Goal: Task Accomplishment & Management: Manage account settings

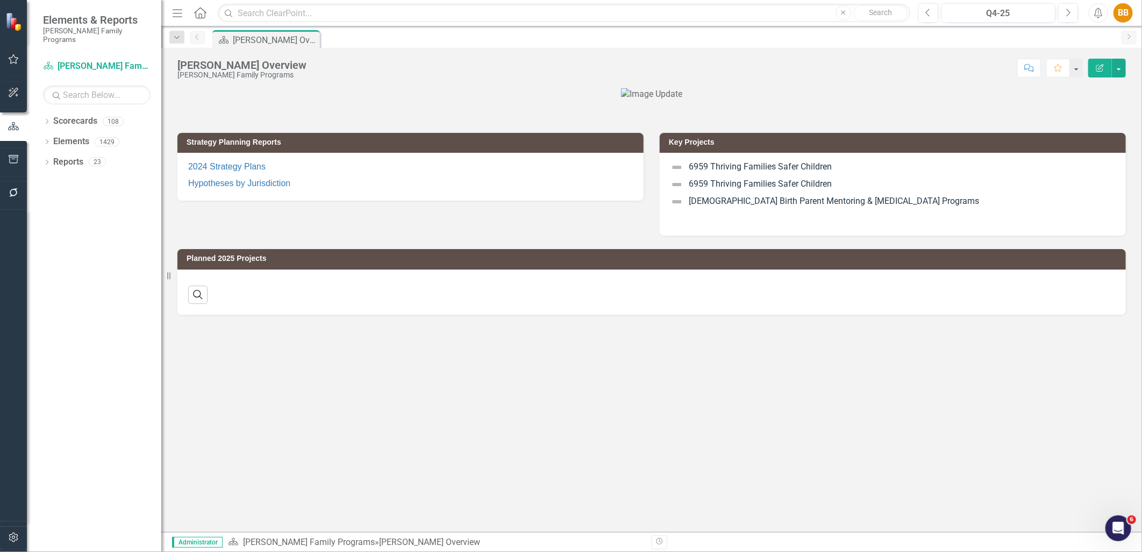
click at [486, 378] on div "Strategy Planning Reports 2024 Strategy Plans Hypotheses by Jurisdiction Key Pr…" at bounding box center [651, 310] width 981 height 444
click at [47, 119] on icon "Dropdown" at bounding box center [47, 122] width 8 height 6
click at [52, 138] on icon "Dropdown" at bounding box center [52, 141] width 8 height 6
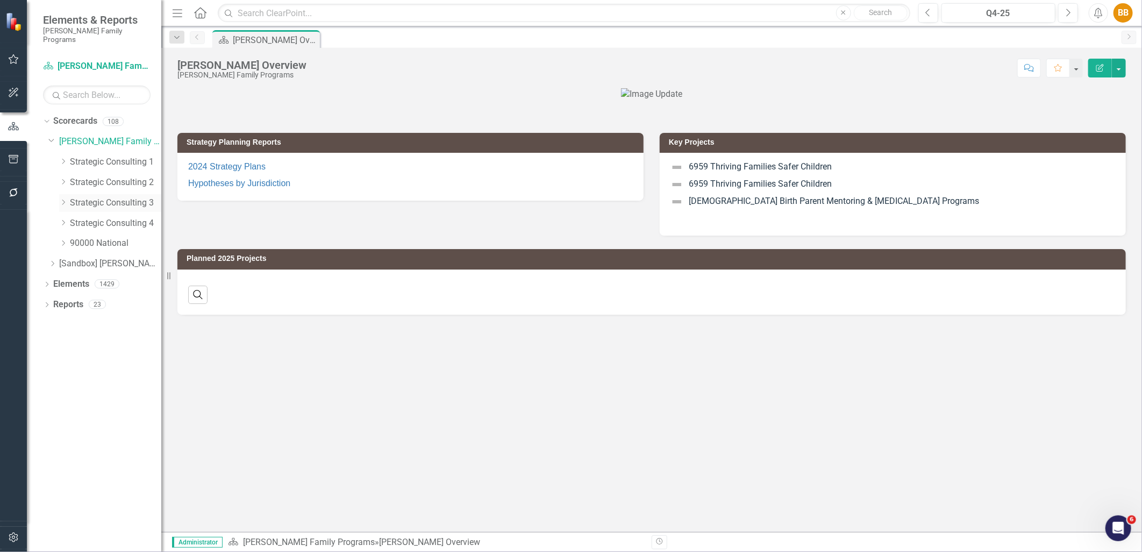
click at [79, 197] on link "Strategic Consulting 3" at bounding box center [115, 203] width 91 height 12
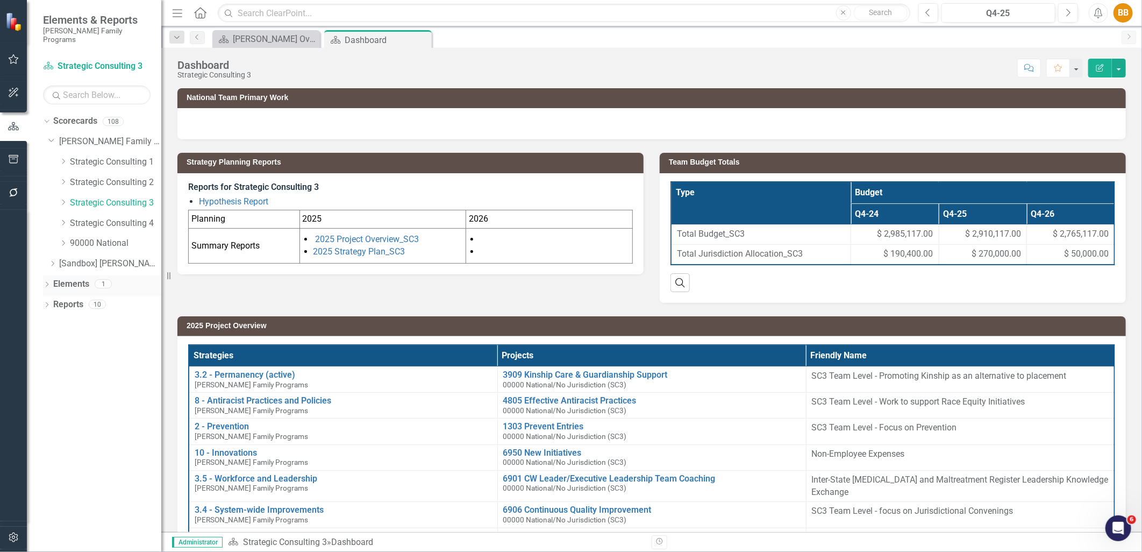
click at [46, 282] on icon "Dropdown" at bounding box center [47, 285] width 8 height 6
click at [49, 321] on div "Dropdown" at bounding box center [52, 325] width 8 height 9
click at [101, 338] on div "Team Budget Totals" at bounding box center [125, 343] width 74 height 10
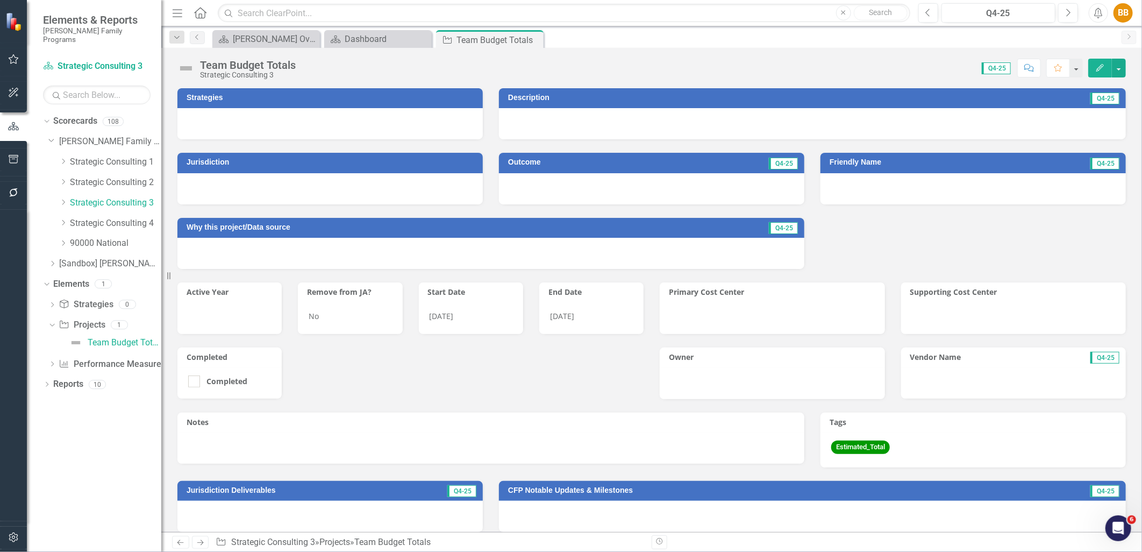
click at [1103, 66] on icon "Edit" at bounding box center [1100, 68] width 10 height 8
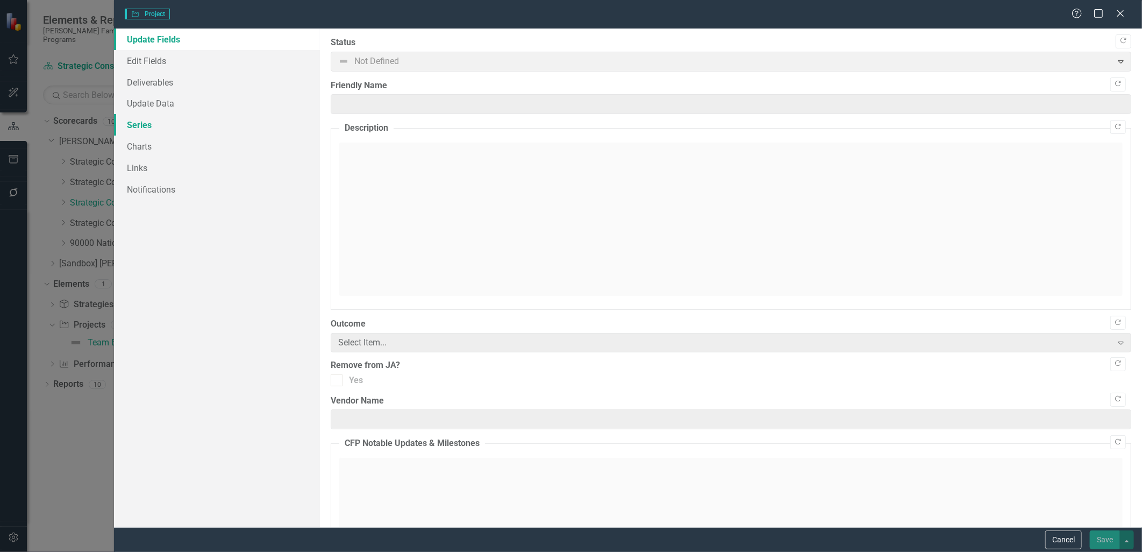
click at [176, 117] on link "Series" at bounding box center [216, 125] width 205 height 22
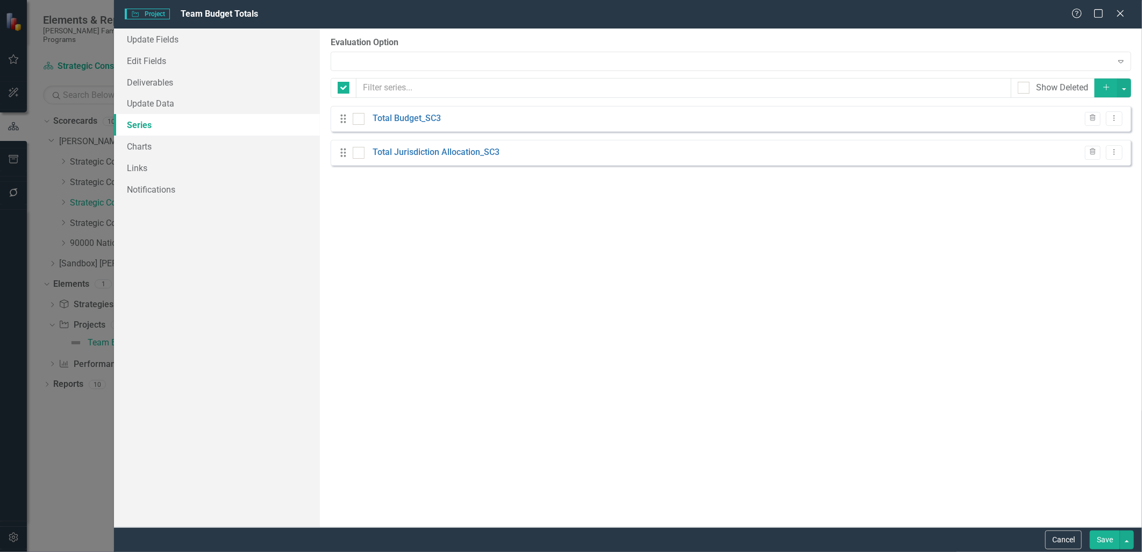
checkbox input "false"
click at [1113, 120] on icon "Dropdown Menu" at bounding box center [1114, 118] width 9 height 7
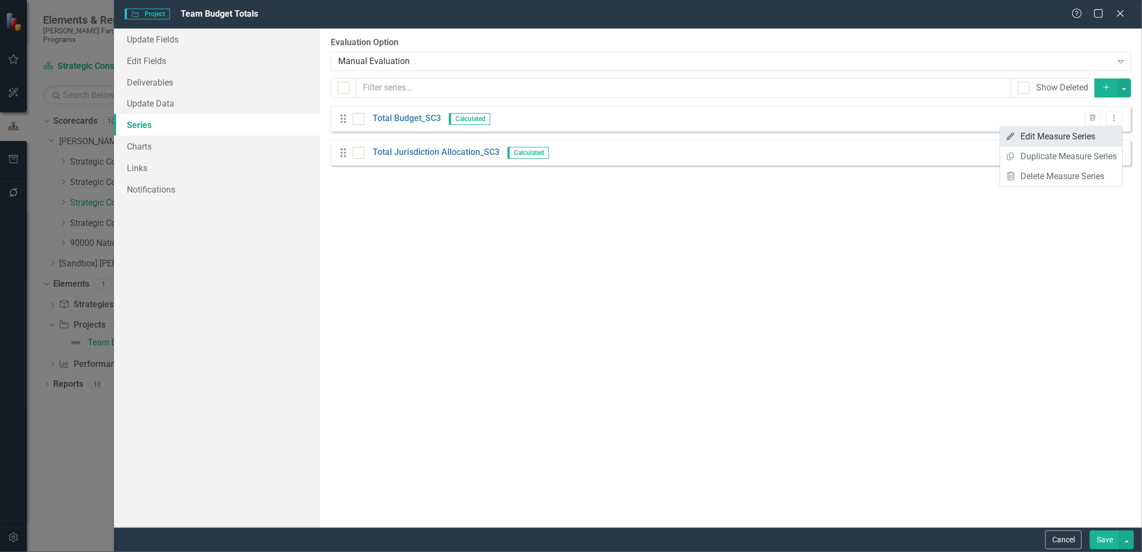
click at [1106, 133] on link "Edit Edit Measure Series" at bounding box center [1061, 136] width 122 height 20
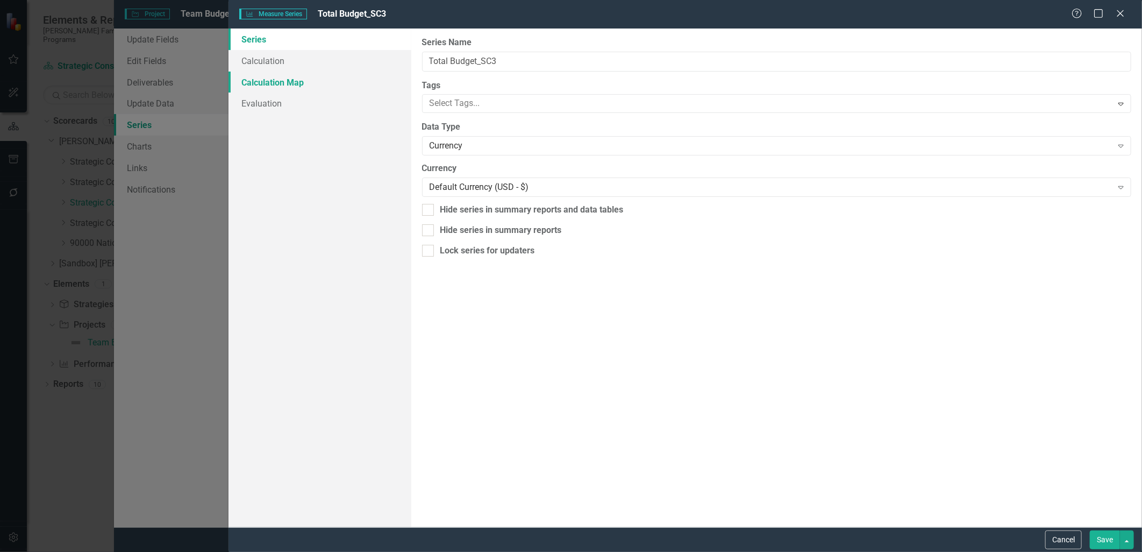
click at [312, 77] on link "Calculation Map" at bounding box center [319, 82] width 183 height 22
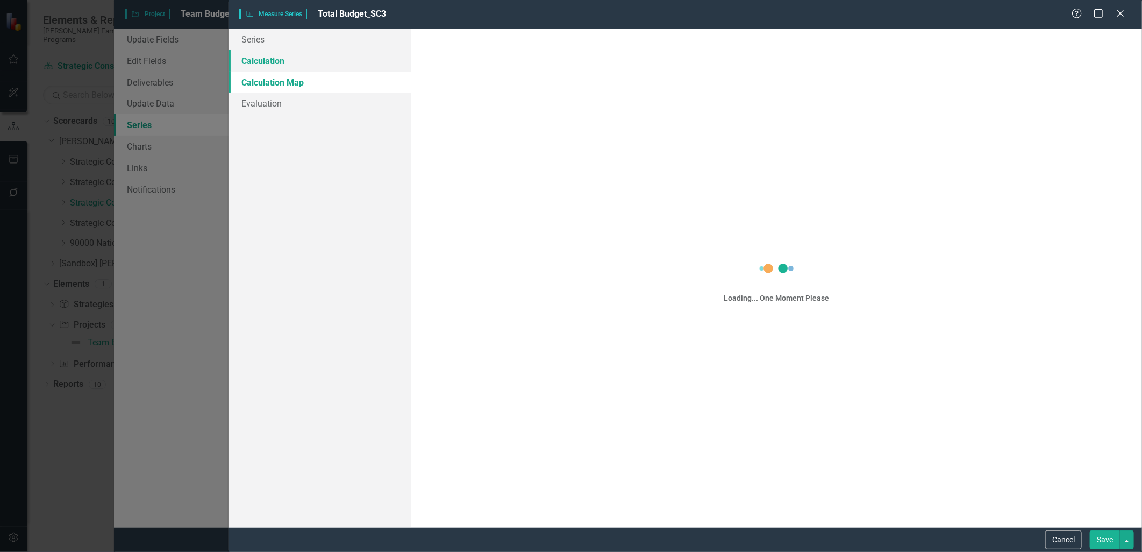
click at [307, 60] on link "Calculation" at bounding box center [319, 61] width 183 height 22
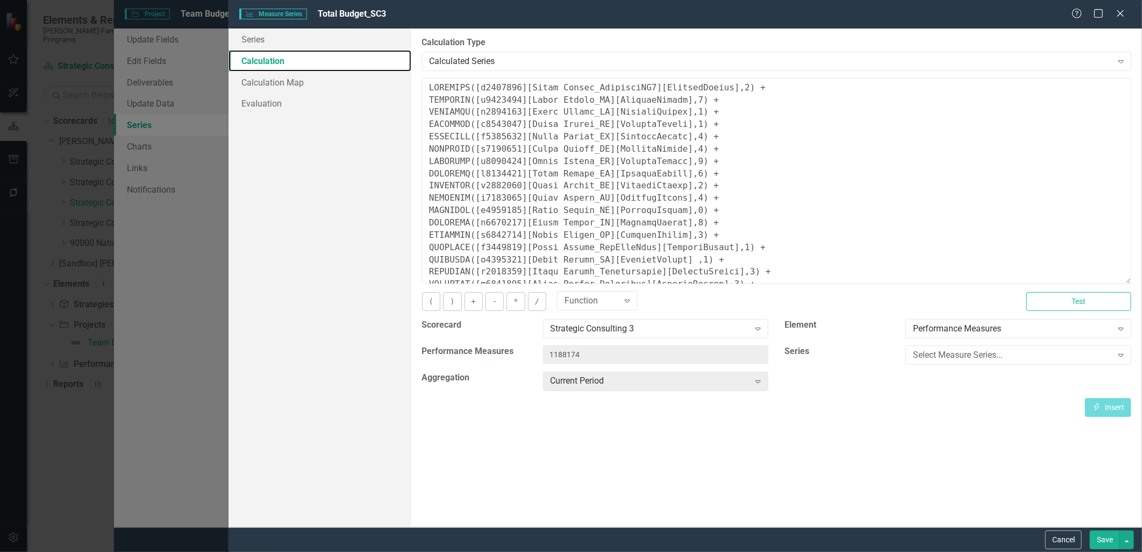
drag, startPoint x: 1125, startPoint y: 142, endPoint x: 1106, endPoint y: 287, distance: 146.4
click at [1106, 284] on textarea at bounding box center [776, 181] width 709 height 206
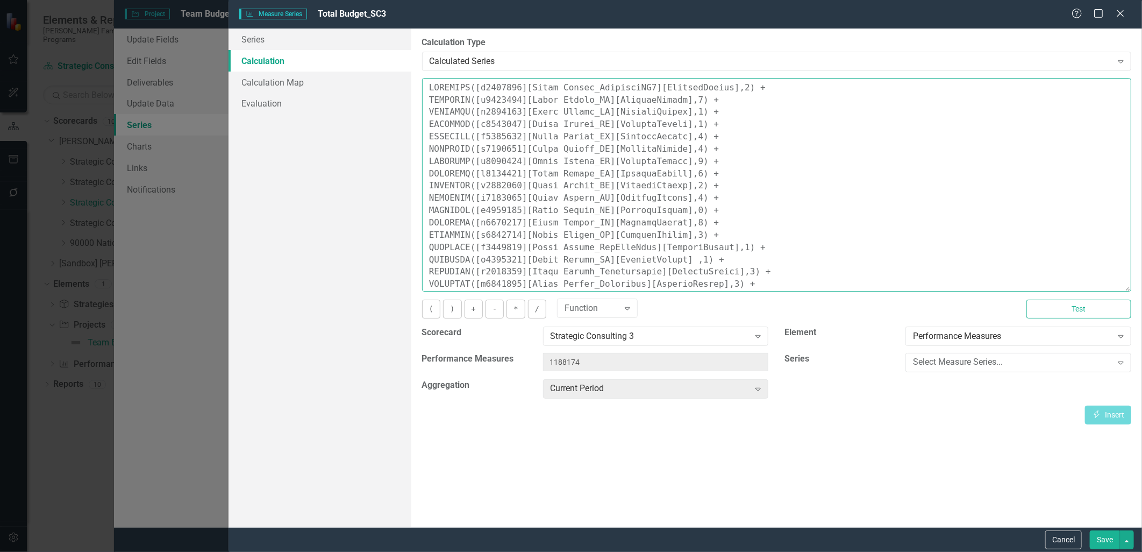
drag, startPoint x: 700, startPoint y: 233, endPoint x: 552, endPoint y: 221, distance: 149.4
click at [552, 221] on textarea at bounding box center [776, 184] width 709 height 213
drag, startPoint x: 754, startPoint y: 212, endPoint x: 418, endPoint y: 208, distance: 336.0
click at [418, 208] on div "By default, series in ClearPoint are not calculated. So, if you leave the form …" at bounding box center [776, 277] width 731 height 498
type textarea "COALESCE([m1294260][Total Budget_StrategySC3][CurrentPeriod],0) + COALESCE([m11…"
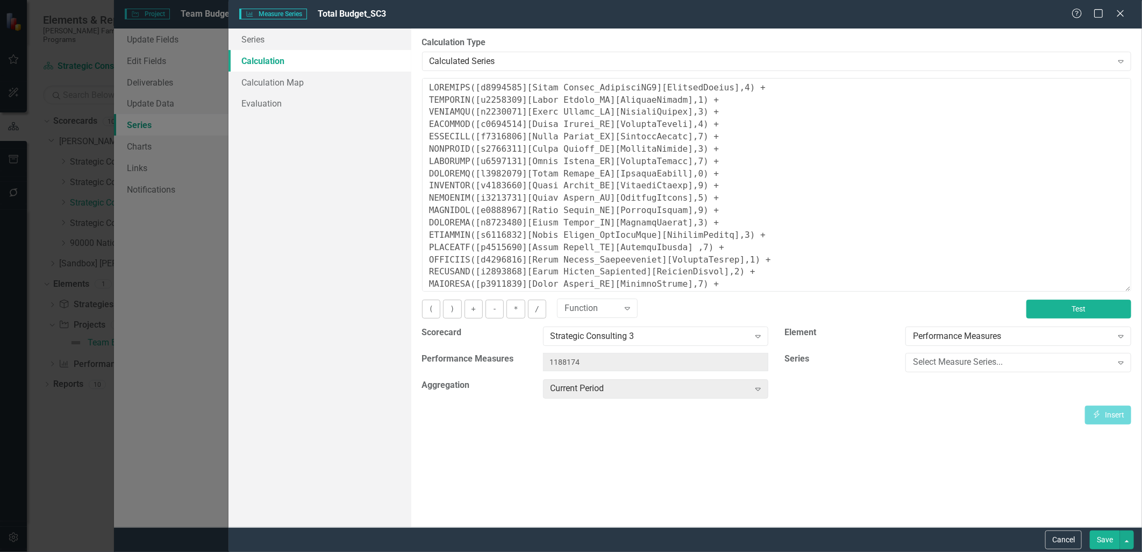
click at [1056, 305] on button "Test" at bounding box center [1078, 308] width 105 height 19
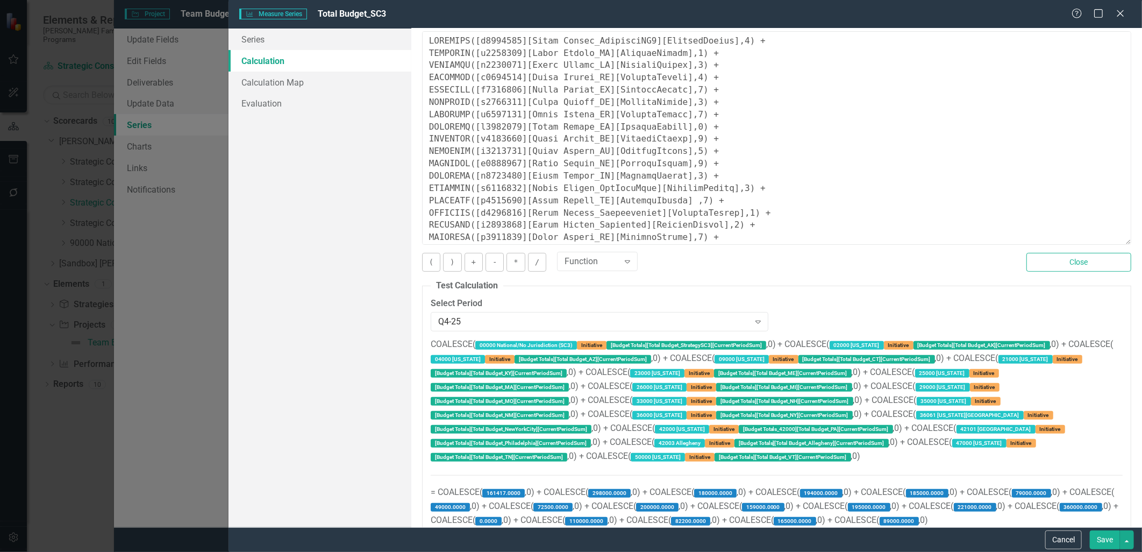
scroll to position [96, 0]
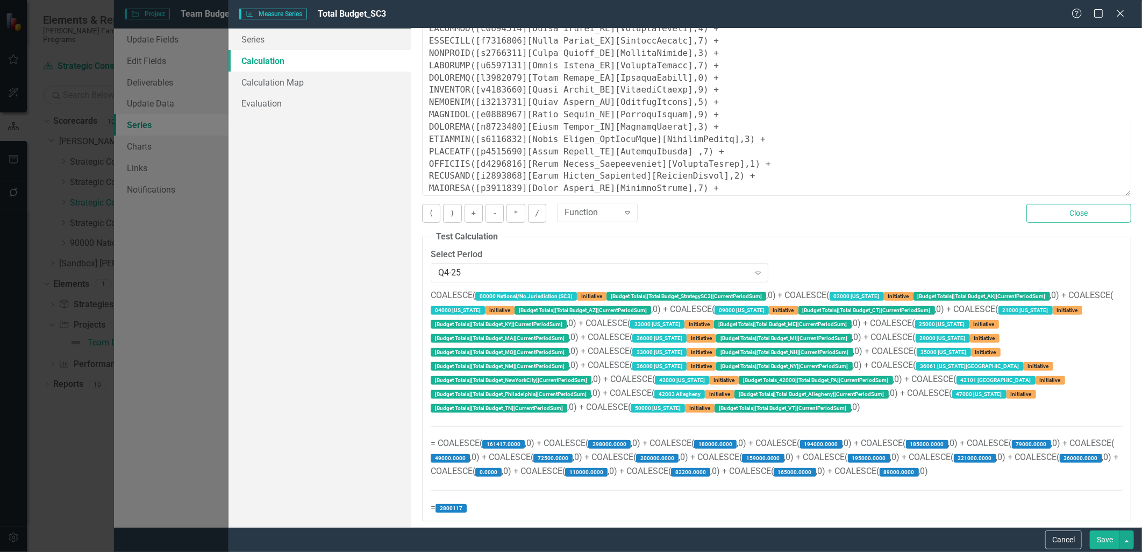
click at [1106, 540] on button "Save" at bounding box center [1105, 539] width 30 height 19
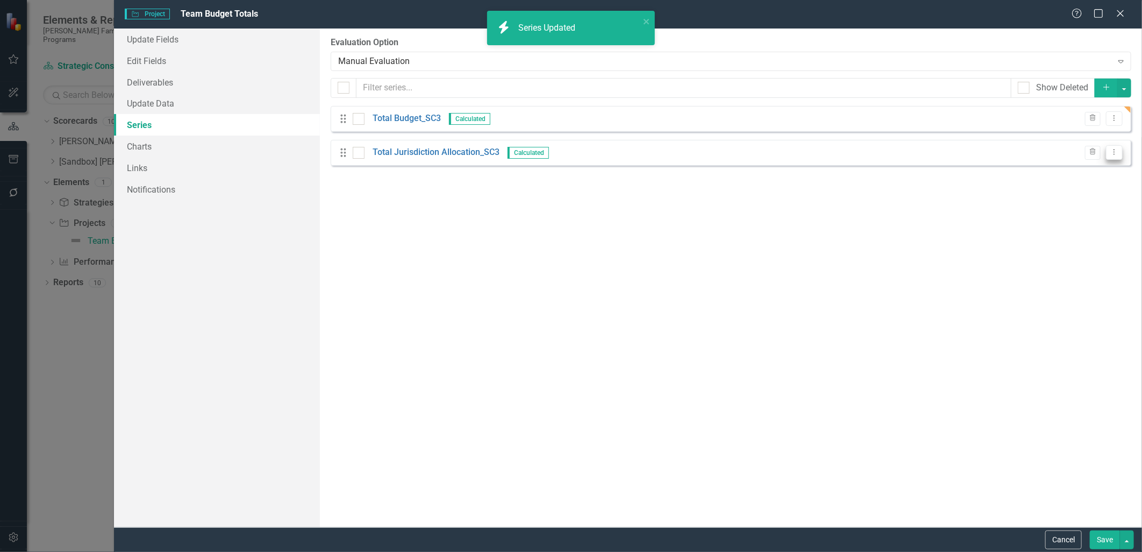
click at [1116, 154] on icon "Dropdown Menu" at bounding box center [1114, 151] width 9 height 7
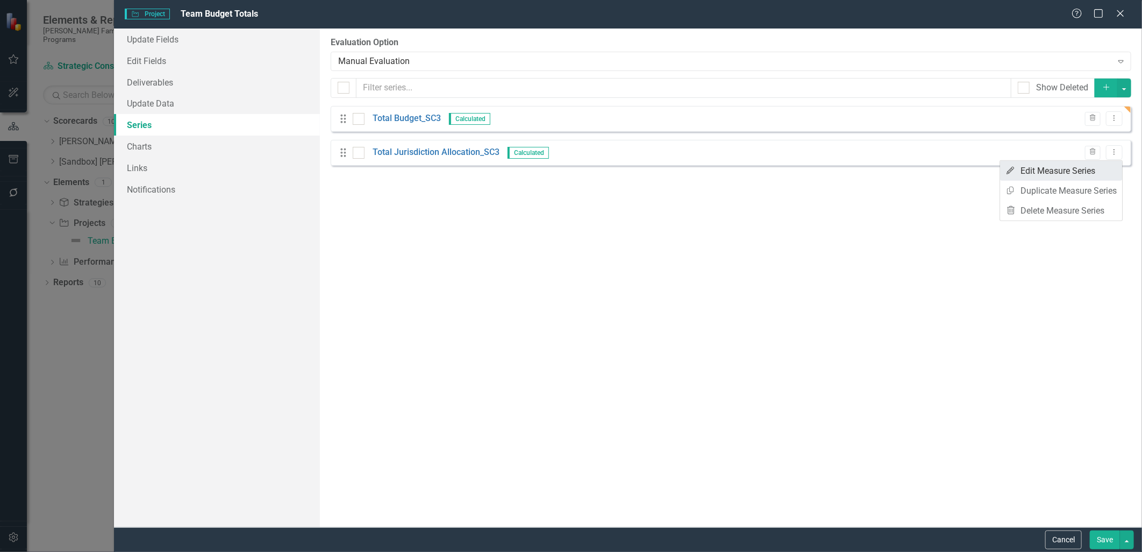
click at [1094, 166] on link "Edit Edit Measure Series" at bounding box center [1061, 171] width 122 height 20
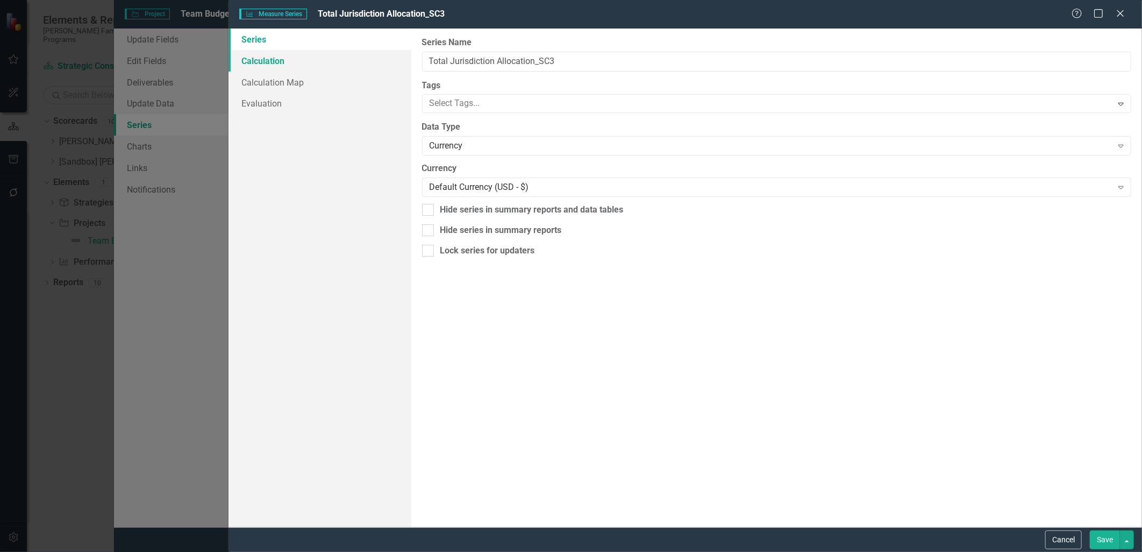
click at [280, 60] on link "Calculation" at bounding box center [319, 61] width 183 height 22
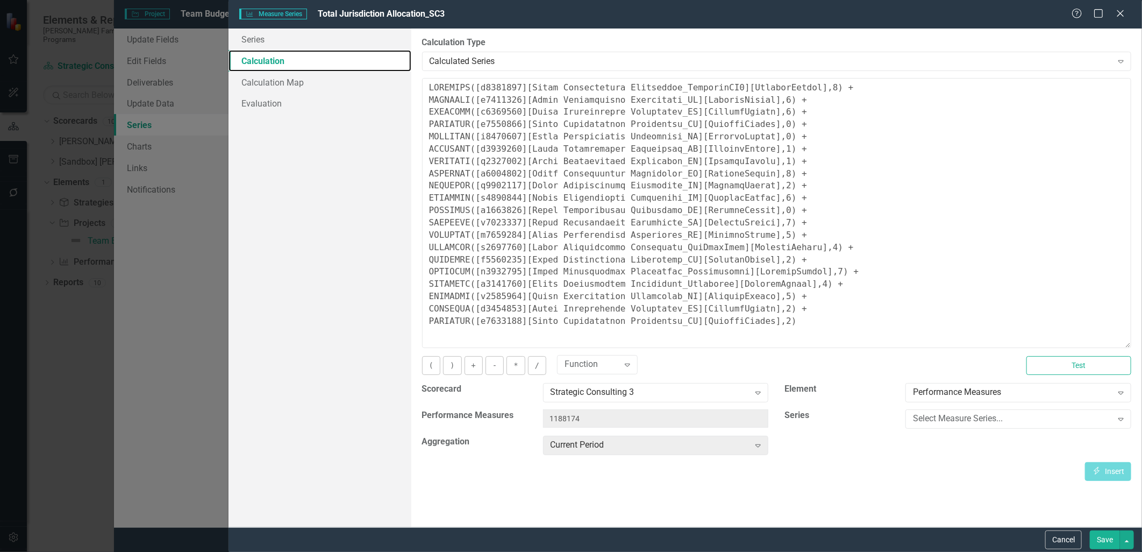
drag, startPoint x: 1127, startPoint y: 144, endPoint x: 1088, endPoint y: 346, distance: 205.5
click at [1088, 346] on textarea at bounding box center [776, 213] width 709 height 270
drag, startPoint x: 775, startPoint y: 211, endPoint x: 411, endPoint y: 211, distance: 363.9
click at [411, 211] on div "By default, series in ClearPoint are not calculated. So, if you leave the form …" at bounding box center [776, 277] width 731 height 498
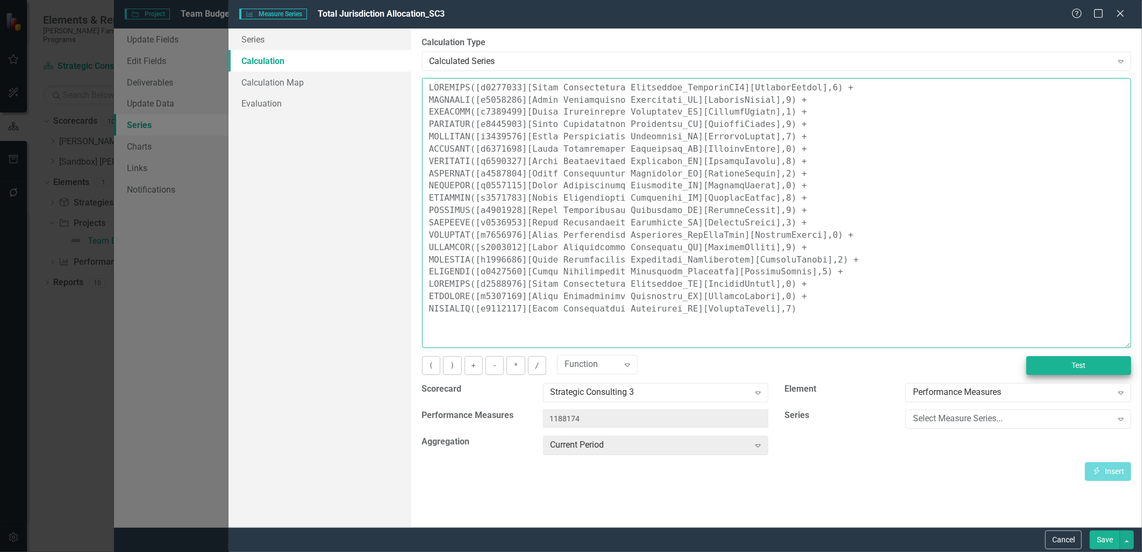
type textarea "COALESCE([m1294260][Total Jurisdiction Allocation_StrategySC3][CurrentPeriod],0…"
click at [1092, 371] on button "Test" at bounding box center [1078, 365] width 105 height 19
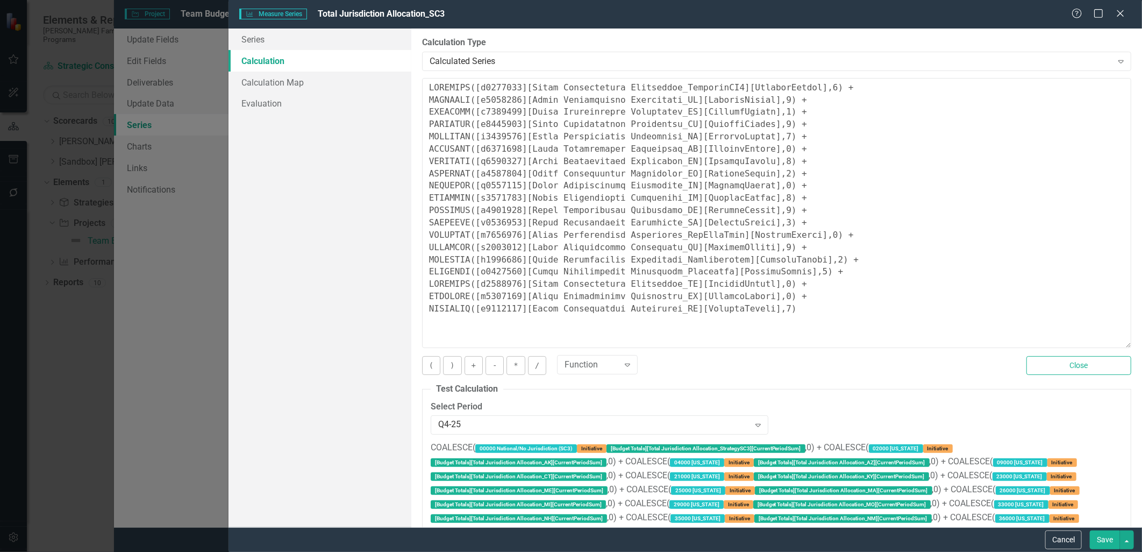
scroll to position [167, 0]
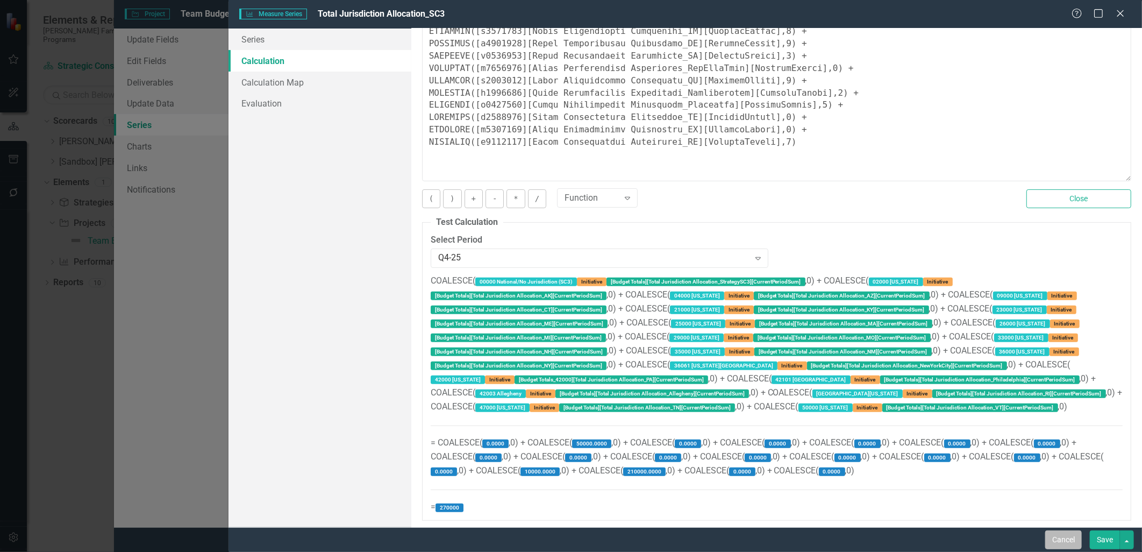
click at [1060, 537] on button "Cancel" at bounding box center [1063, 539] width 37 height 19
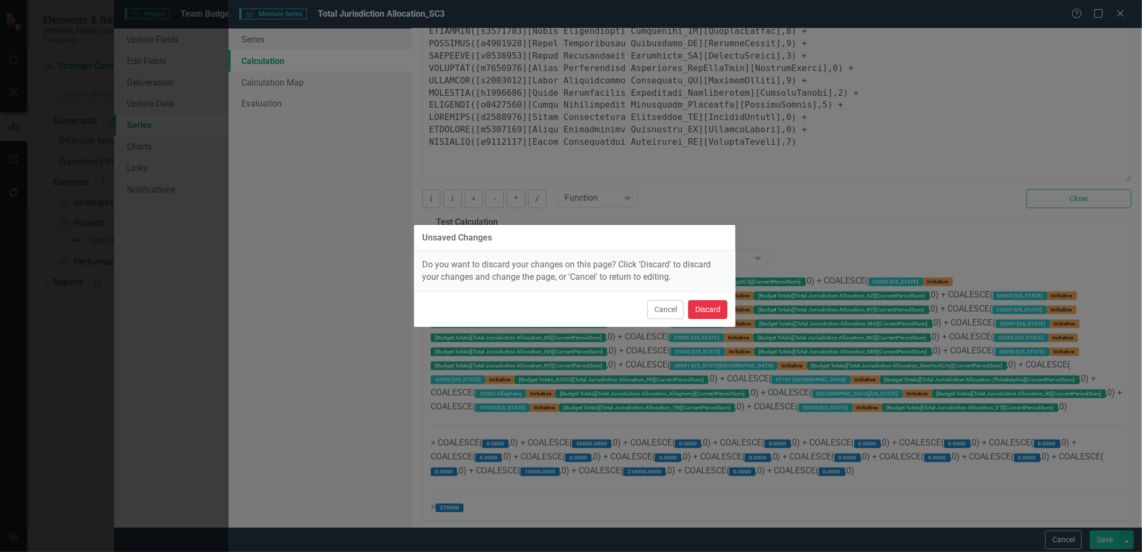
click at [714, 312] on button "Discard" at bounding box center [707, 309] width 39 height 19
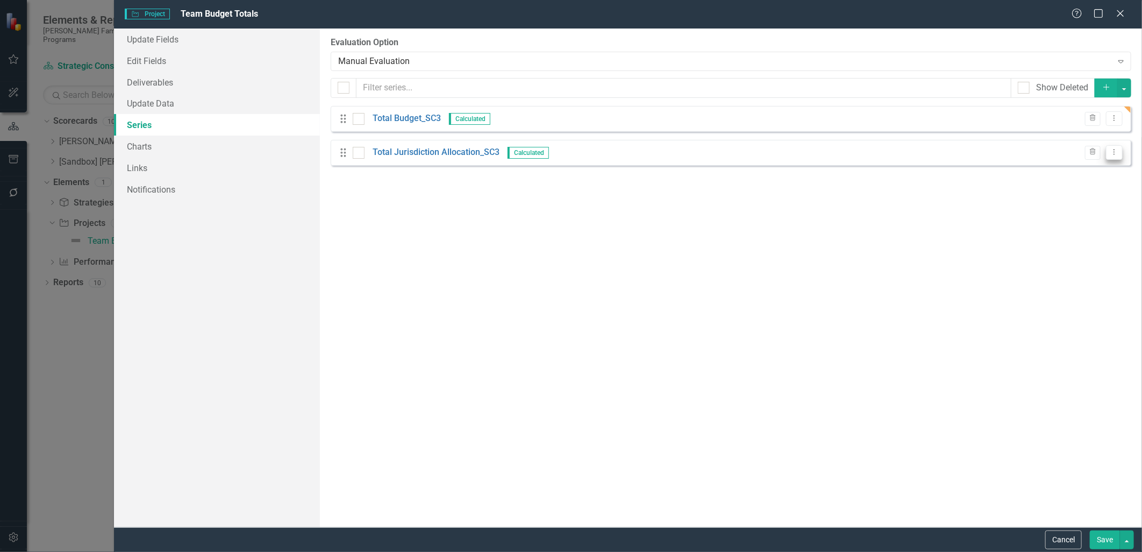
click at [1117, 149] on icon "Dropdown Menu" at bounding box center [1114, 151] width 9 height 7
click at [1079, 171] on link "Edit Edit Measure Series" at bounding box center [1061, 171] width 122 height 20
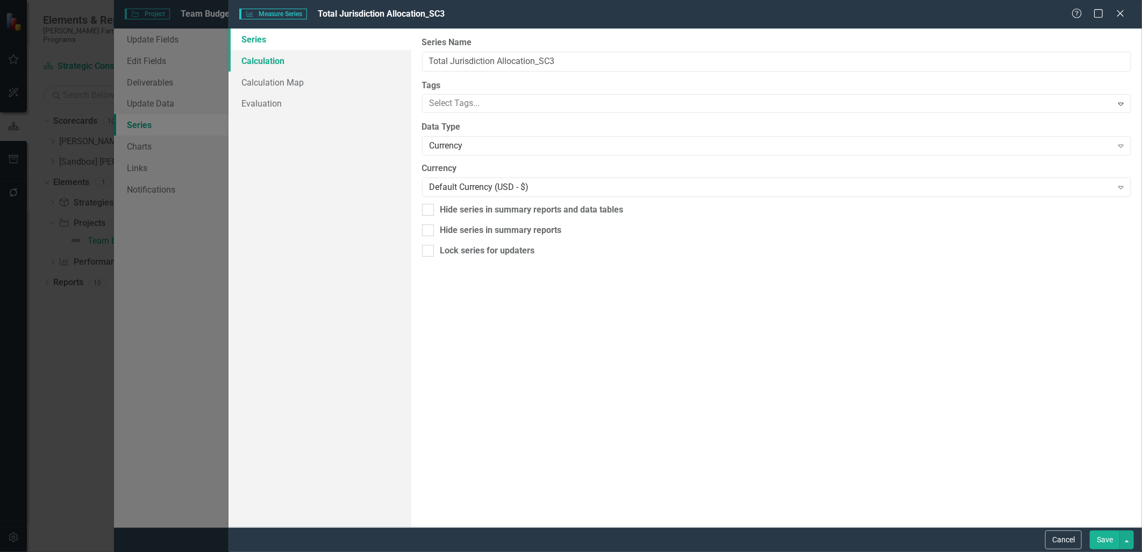
click at [323, 63] on link "Calculation" at bounding box center [319, 61] width 183 height 22
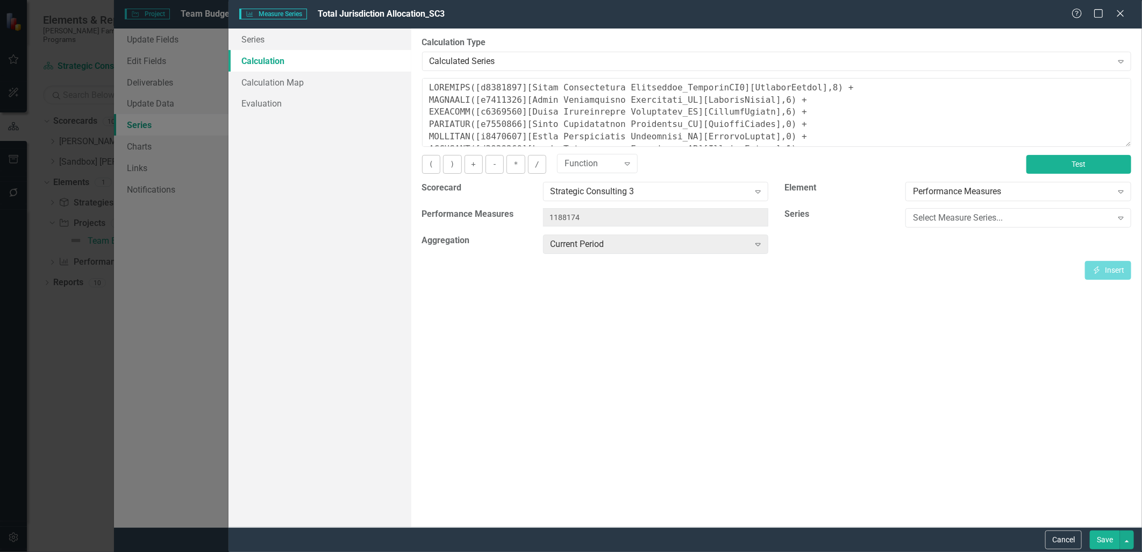
click at [1081, 169] on button "Test" at bounding box center [1078, 164] width 105 height 19
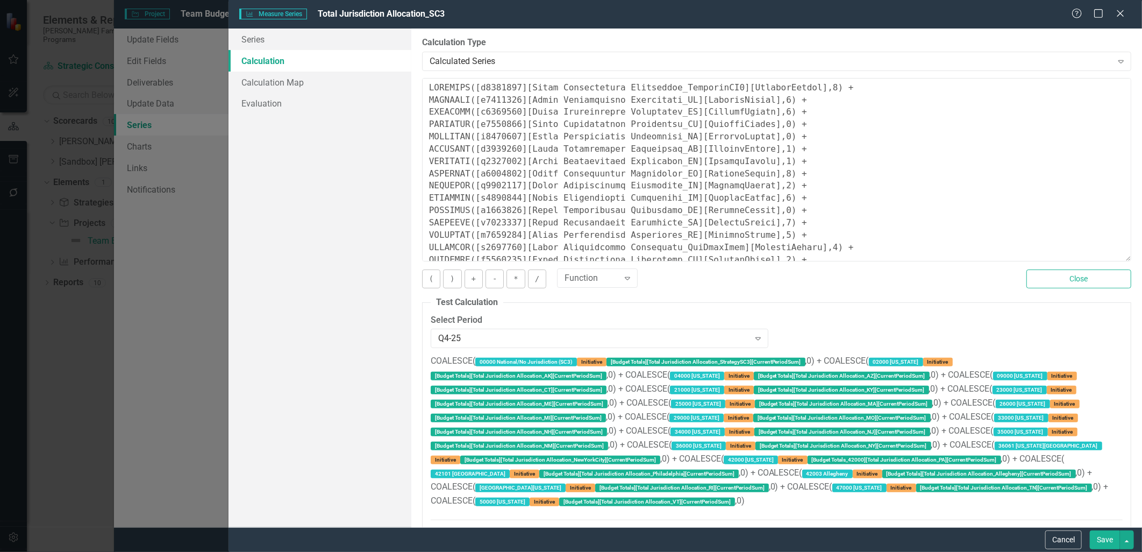
drag, startPoint x: 1128, startPoint y: 140, endPoint x: 1108, endPoint y: 251, distance: 112.4
click at [1126, 255] on div "By default, series in ClearPoint are not calculated. So, if you leave the form …" at bounding box center [776, 277] width 731 height 498
drag, startPoint x: 775, startPoint y: 211, endPoint x: 414, endPoint y: 206, distance: 360.2
click at [414, 206] on div "By default, series in ClearPoint are not calculated. So, if you leave the form …" at bounding box center [776, 277] width 731 height 498
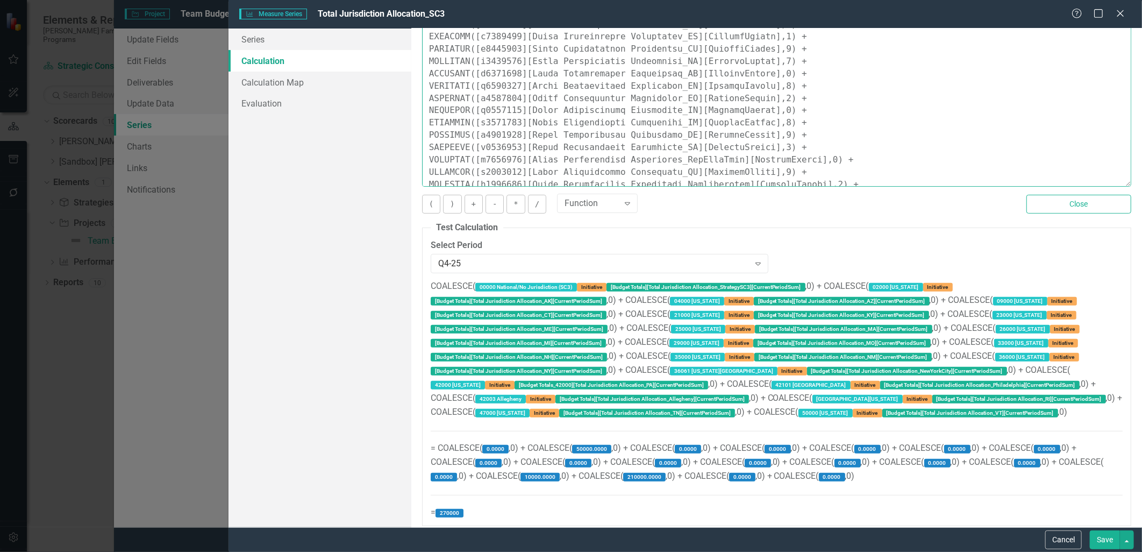
scroll to position [81, 0]
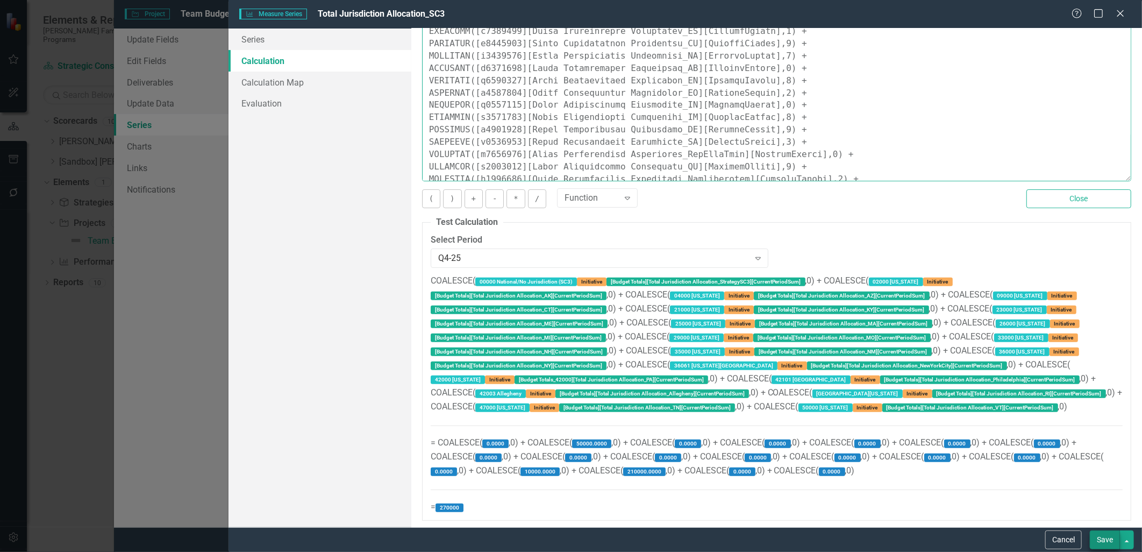
type textarea "COALESCE([m1294260][Total Jurisdiction Allocation_StrategySC3][CurrentPeriod],0…"
click at [1097, 535] on button "Save" at bounding box center [1105, 539] width 30 height 19
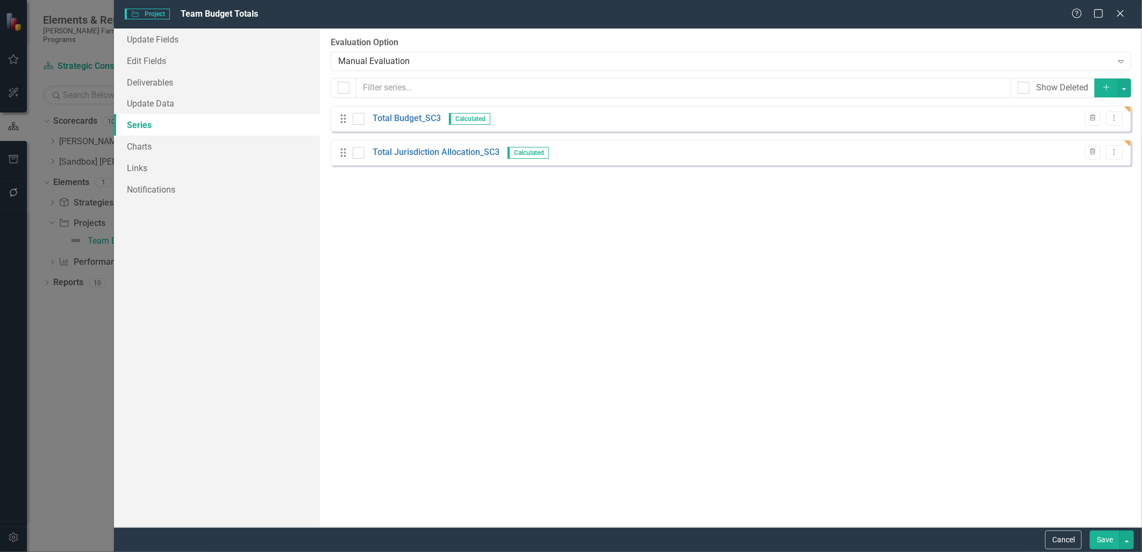
click at [1105, 539] on button "Save" at bounding box center [1105, 539] width 30 height 19
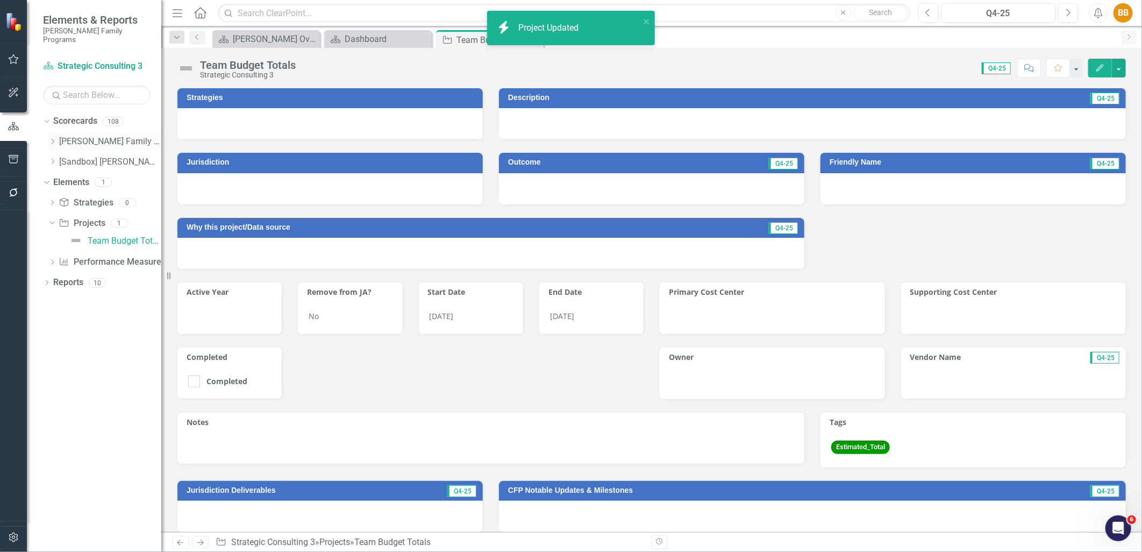
click at [51, 138] on icon "Dropdown" at bounding box center [52, 141] width 8 height 6
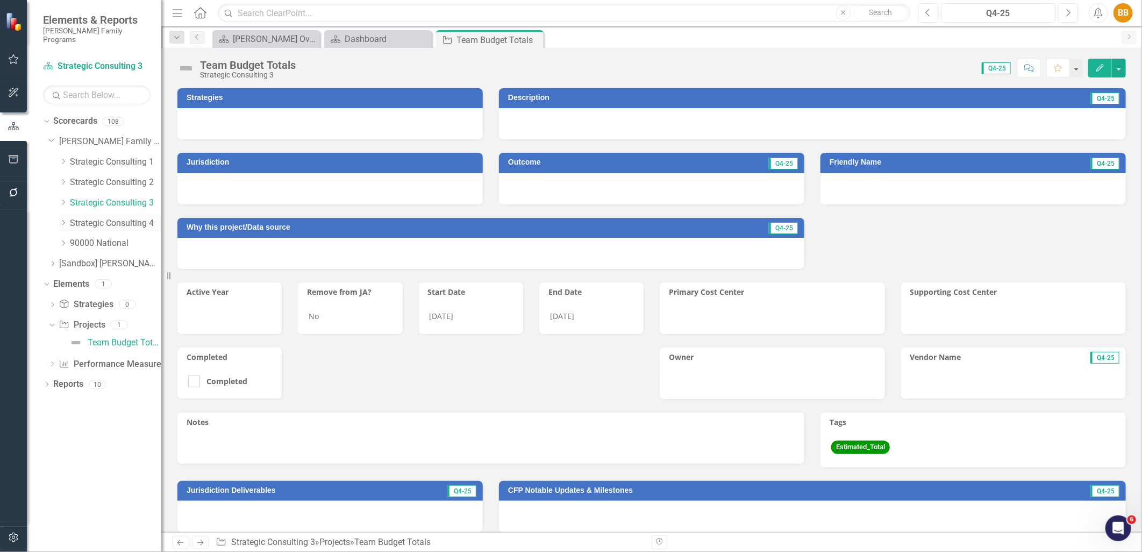
click at [74, 217] on link "Strategic Consulting 4" at bounding box center [115, 223] width 91 height 12
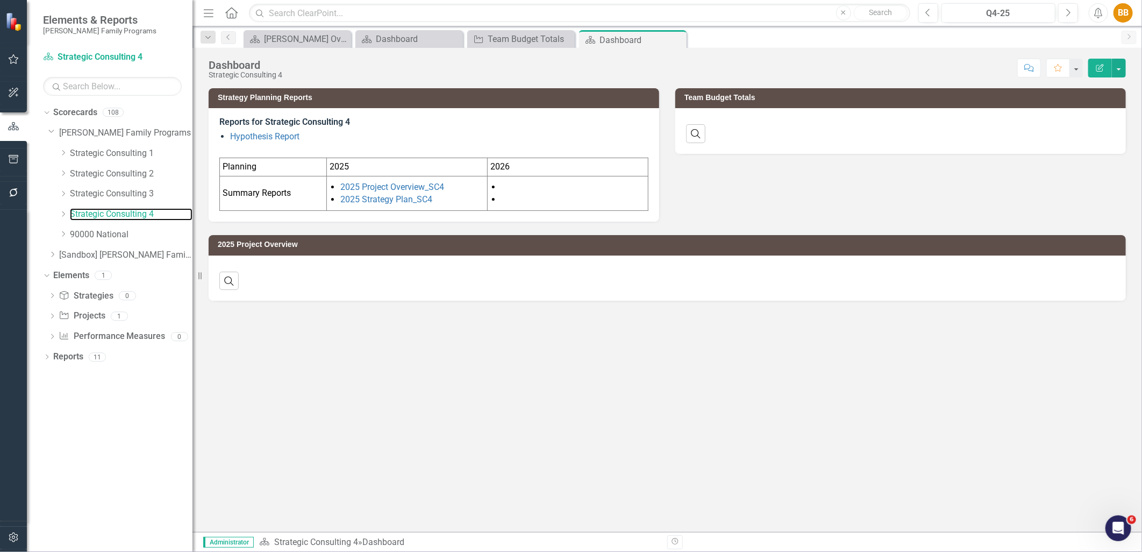
drag, startPoint x: 163, startPoint y: 197, endPoint x: 192, endPoint y: 198, distance: 29.6
click at [192, 198] on div "Resize" at bounding box center [196, 276] width 9 height 552
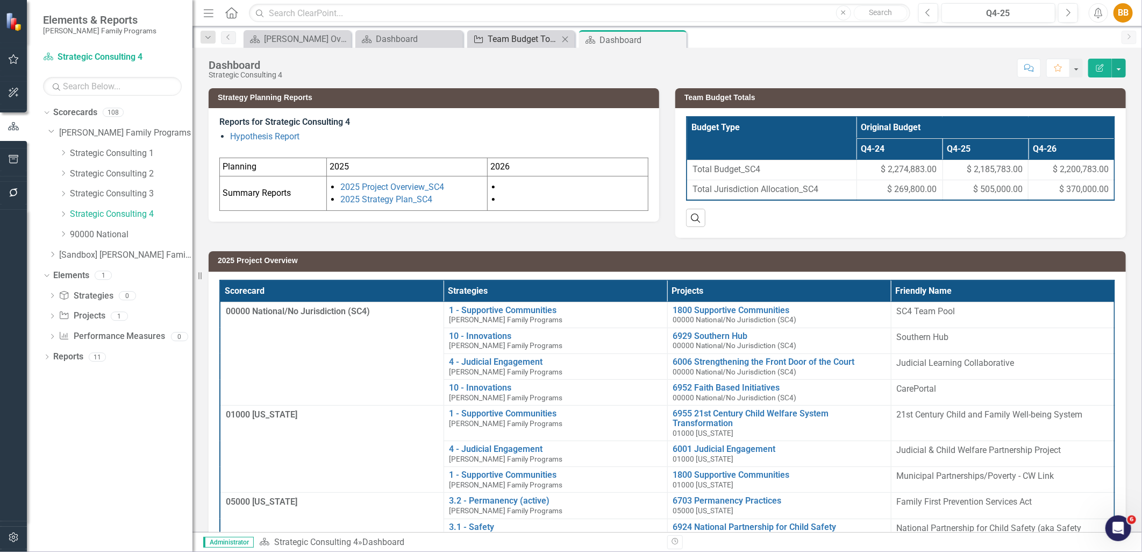
click at [520, 35] on div "Team Budget Totals" at bounding box center [523, 38] width 71 height 13
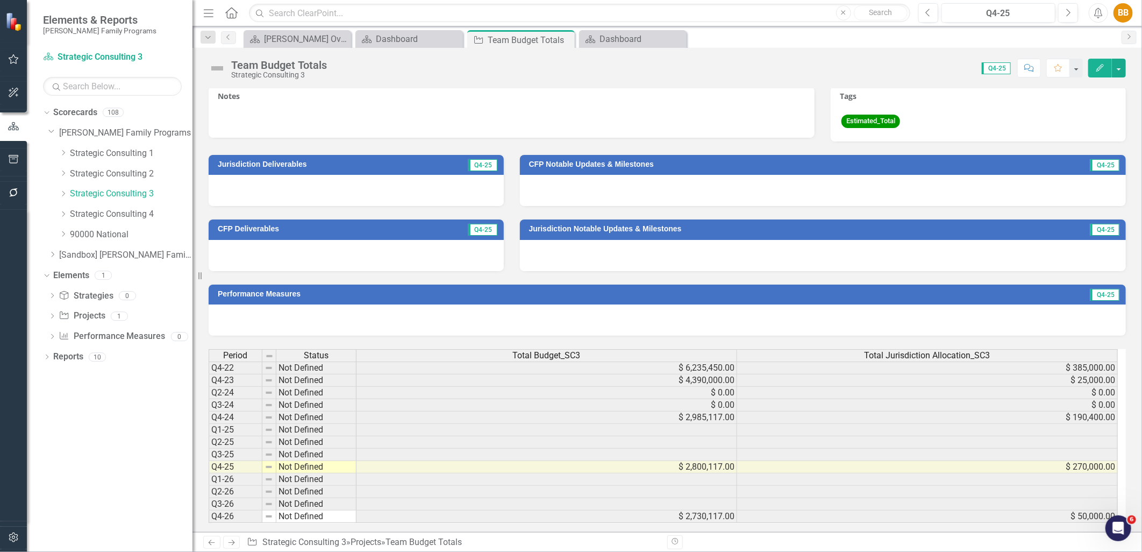
scroll to position [340, 0]
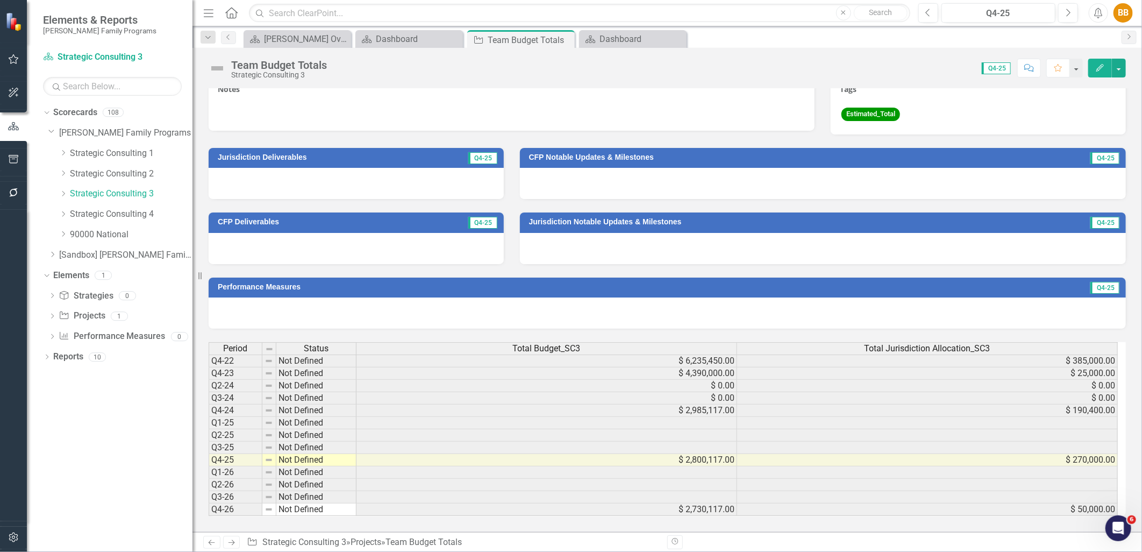
click at [1100, 504] on td "$ 50,000.00" at bounding box center [927, 509] width 381 height 12
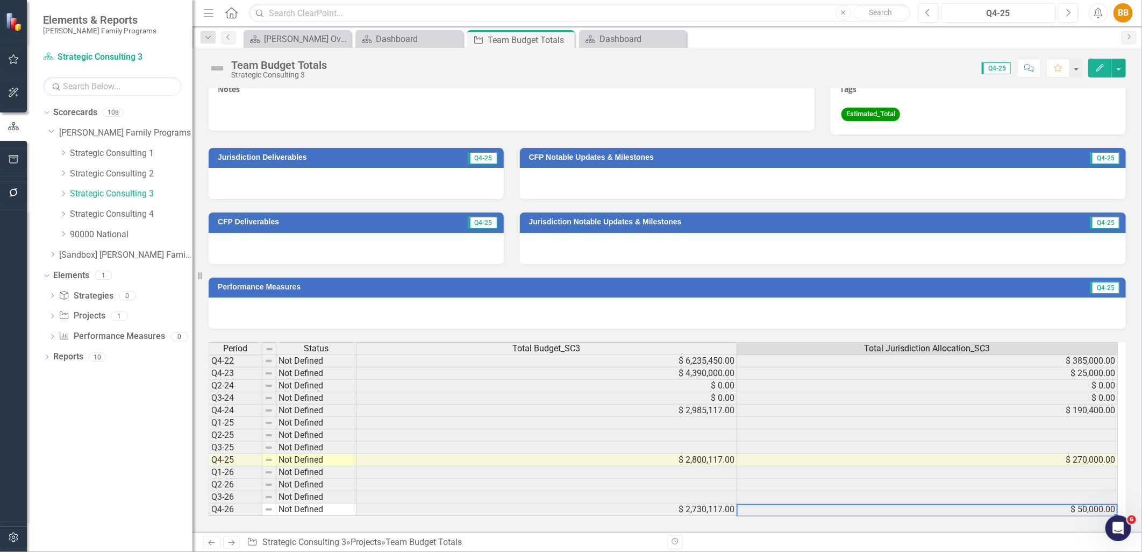
click at [1090, 73] on button "Edit" at bounding box center [1100, 68] width 24 height 19
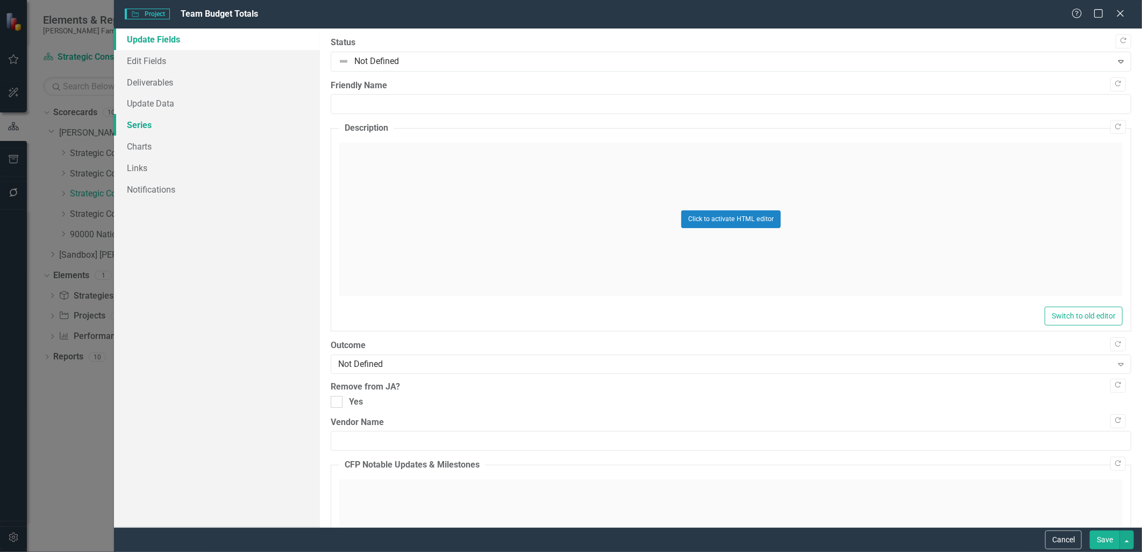
click at [196, 117] on link "Series" at bounding box center [216, 125] width 205 height 22
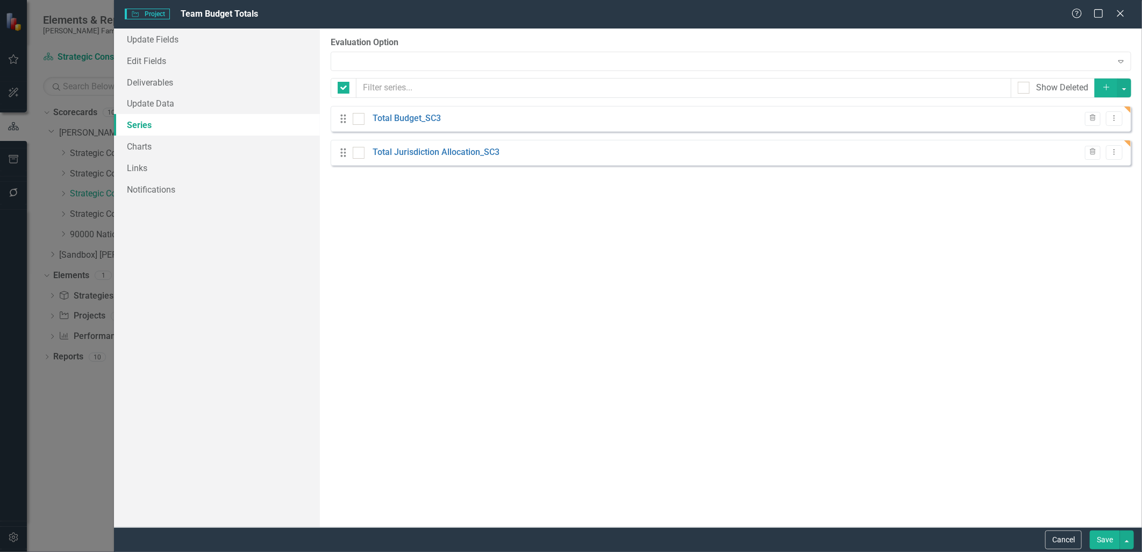
checkbox input "false"
click at [1112, 152] on icon "Dropdown Menu" at bounding box center [1114, 151] width 9 height 7
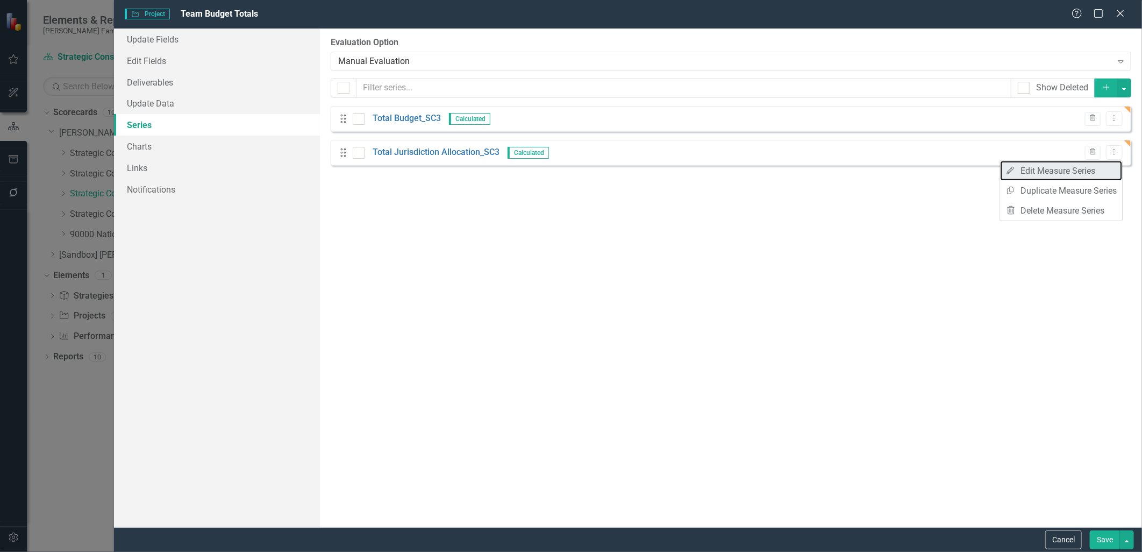
click at [1110, 167] on link "Edit Edit Measure Series" at bounding box center [1061, 171] width 122 height 20
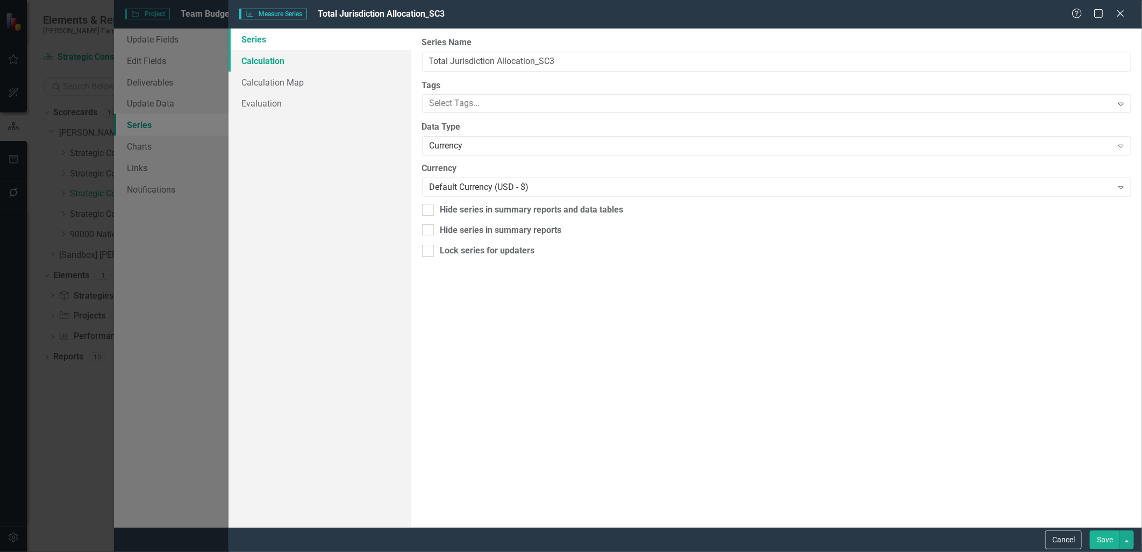
click at [281, 63] on link "Calculation" at bounding box center [319, 61] width 183 height 22
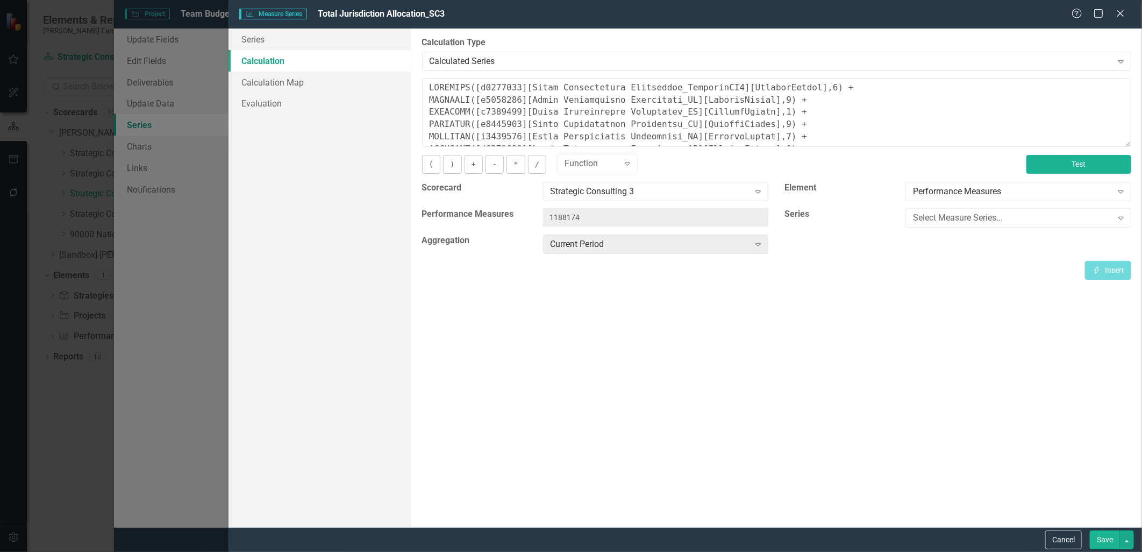
click at [1084, 171] on button "Test" at bounding box center [1078, 164] width 105 height 19
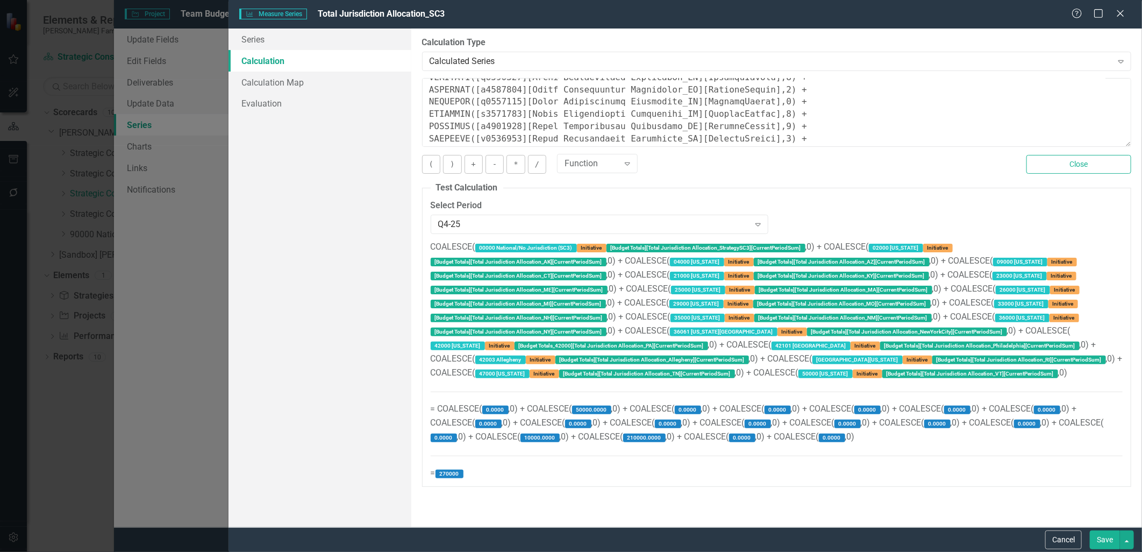
scroll to position [0, 0]
click at [1068, 533] on button "Cancel" at bounding box center [1063, 539] width 37 height 19
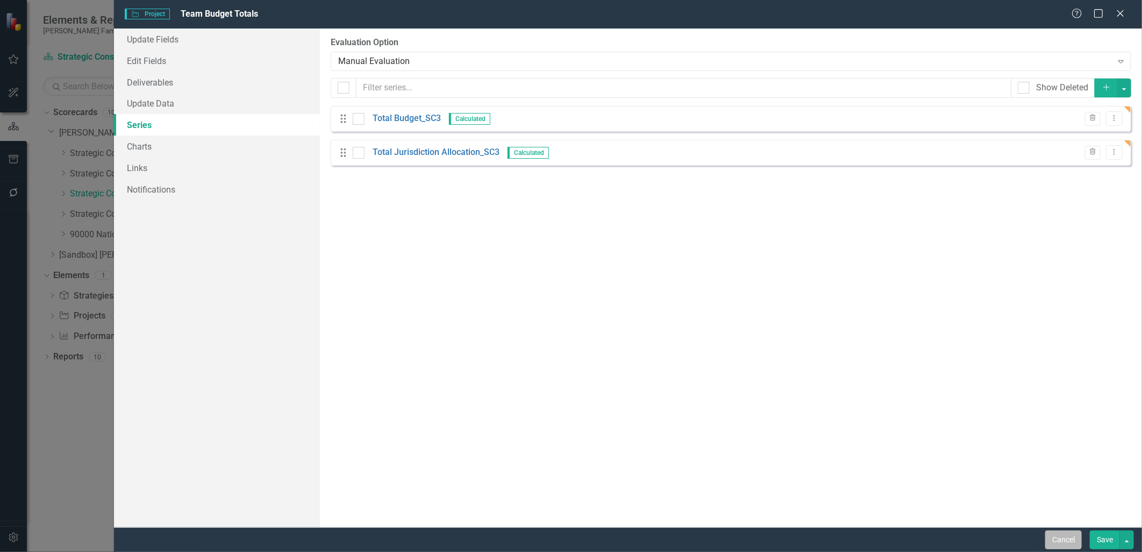
click at [1070, 538] on button "Cancel" at bounding box center [1063, 539] width 37 height 19
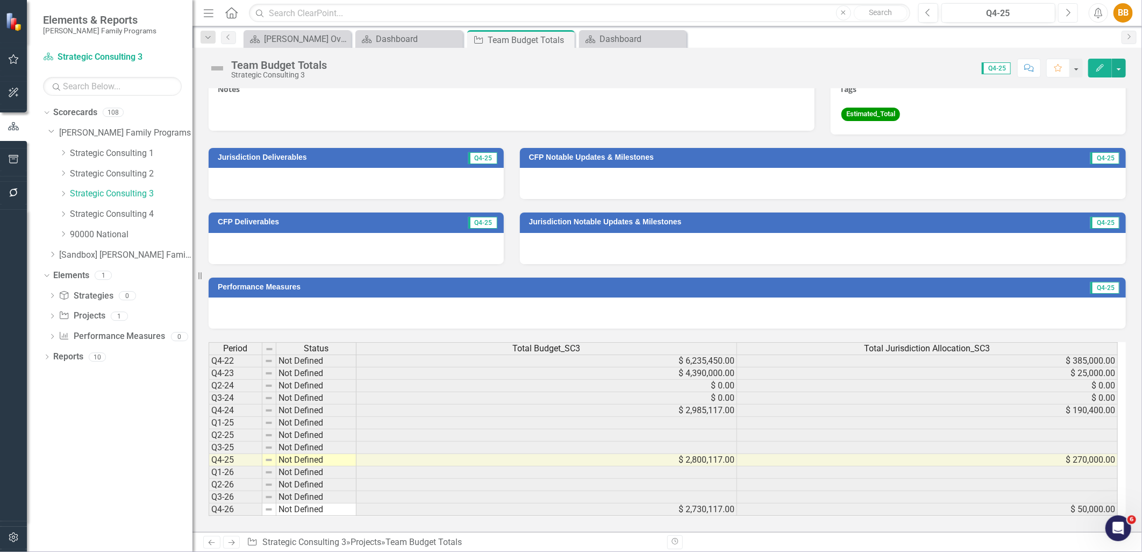
click at [1068, 15] on icon "Next" at bounding box center [1068, 13] width 6 height 10
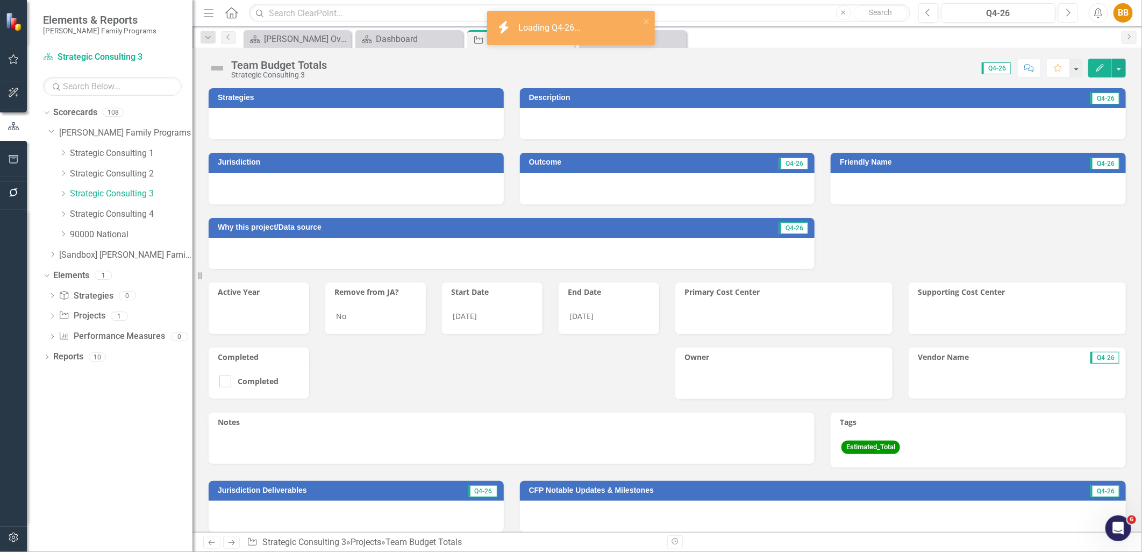
scroll to position [340, 0]
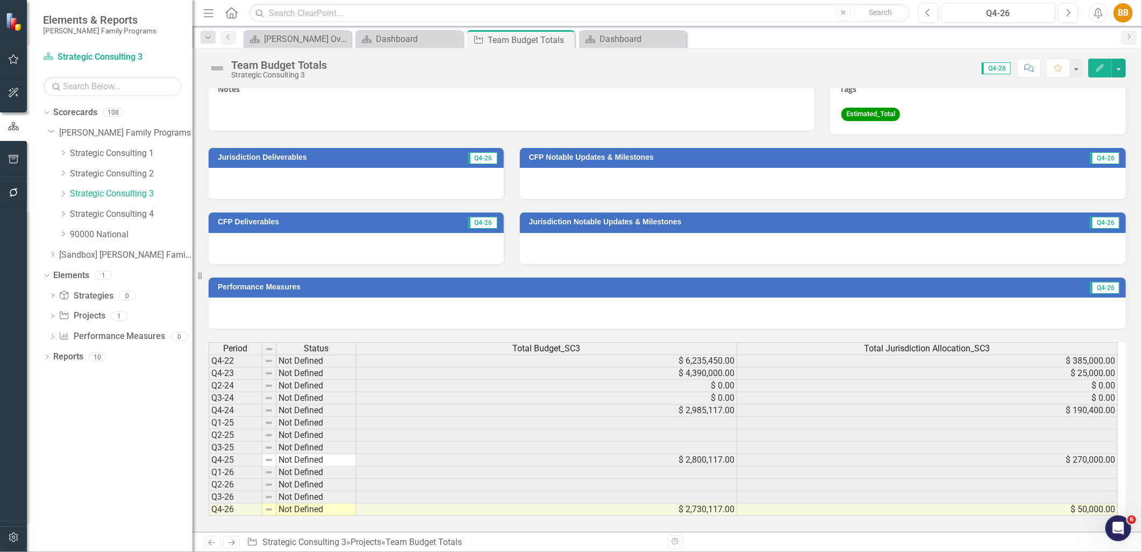
click at [1097, 66] on icon "Edit" at bounding box center [1100, 68] width 10 height 8
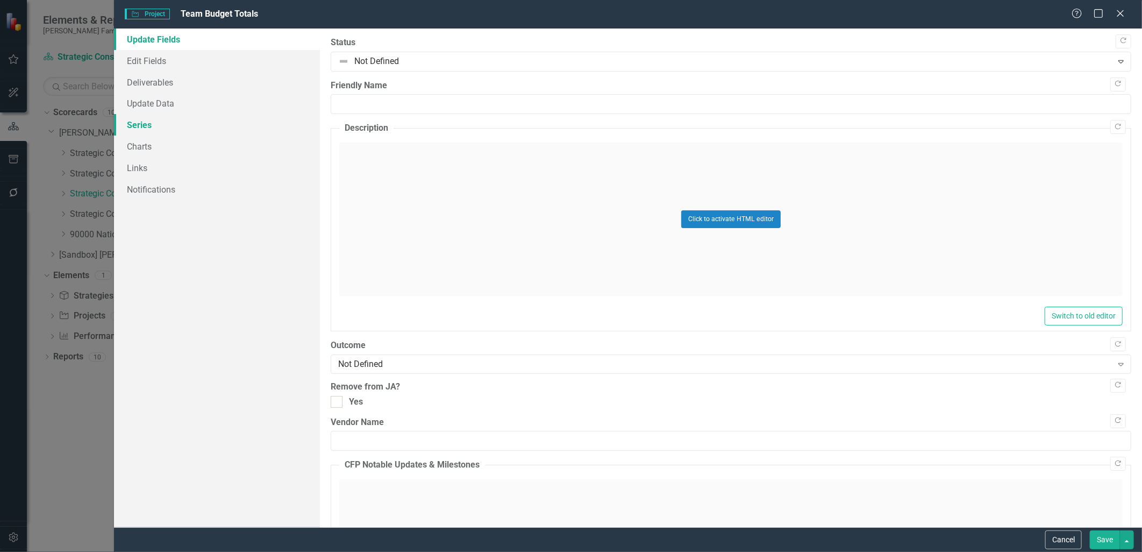
click at [195, 128] on link "Series" at bounding box center [216, 125] width 205 height 22
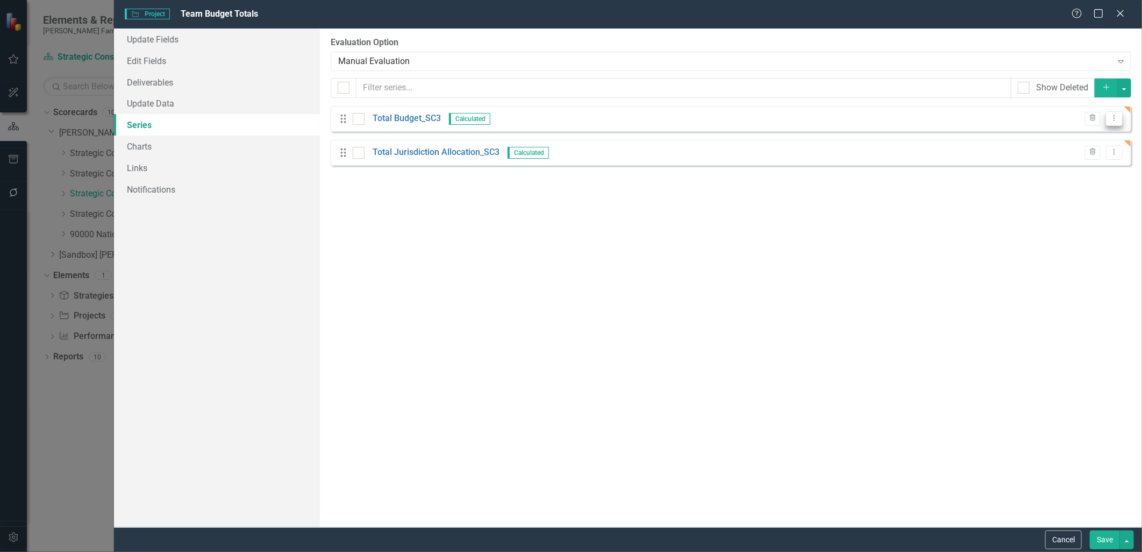
click at [1119, 119] on icon "Dropdown Menu" at bounding box center [1114, 118] width 9 height 7
click at [1097, 136] on link "Edit Edit Measure Series" at bounding box center [1061, 136] width 122 height 20
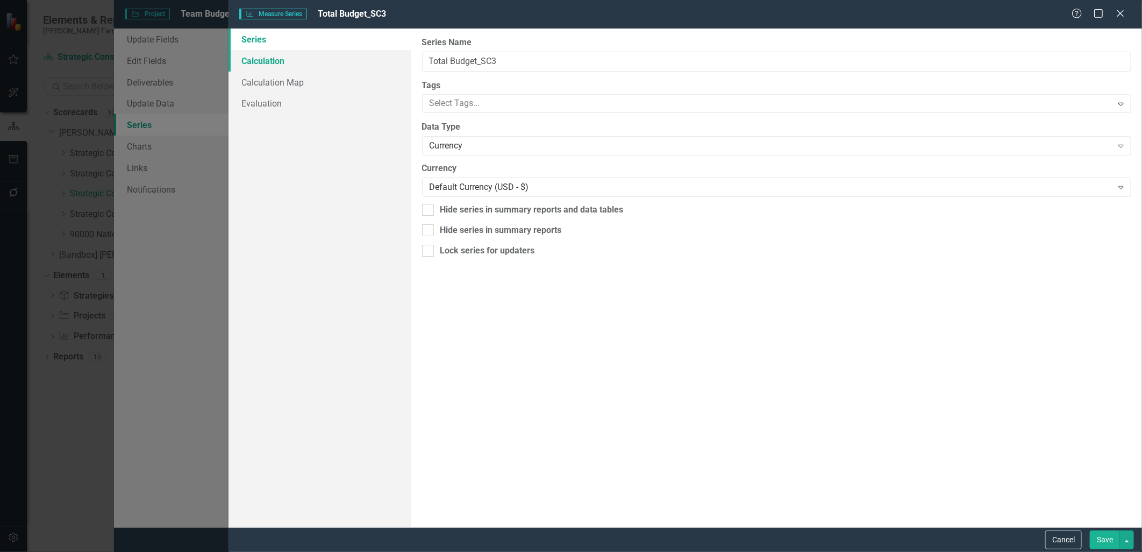
click at [315, 61] on link "Calculation" at bounding box center [319, 61] width 183 height 22
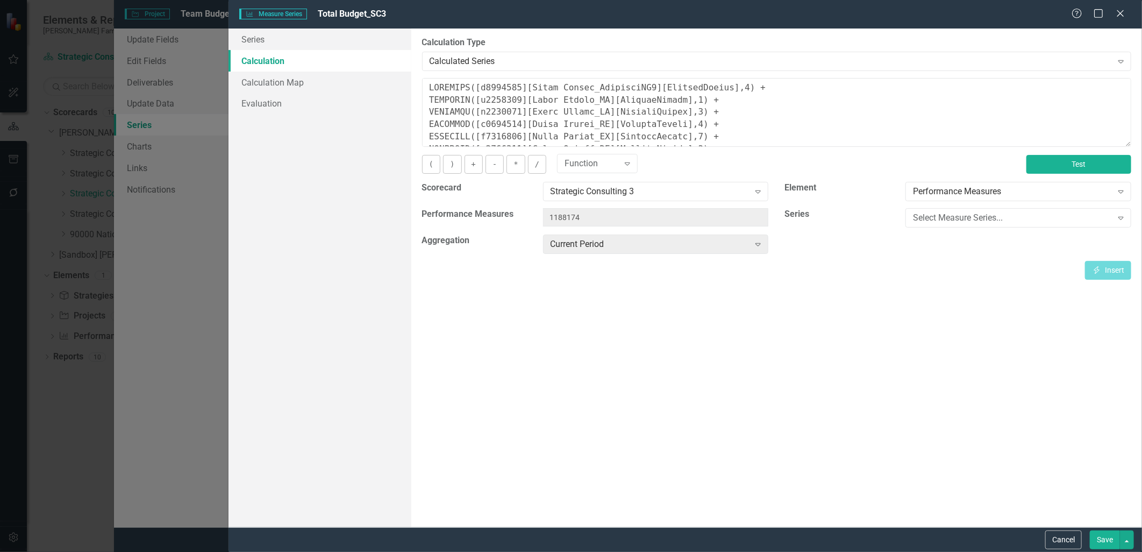
click at [1064, 168] on button "Test" at bounding box center [1078, 164] width 105 height 19
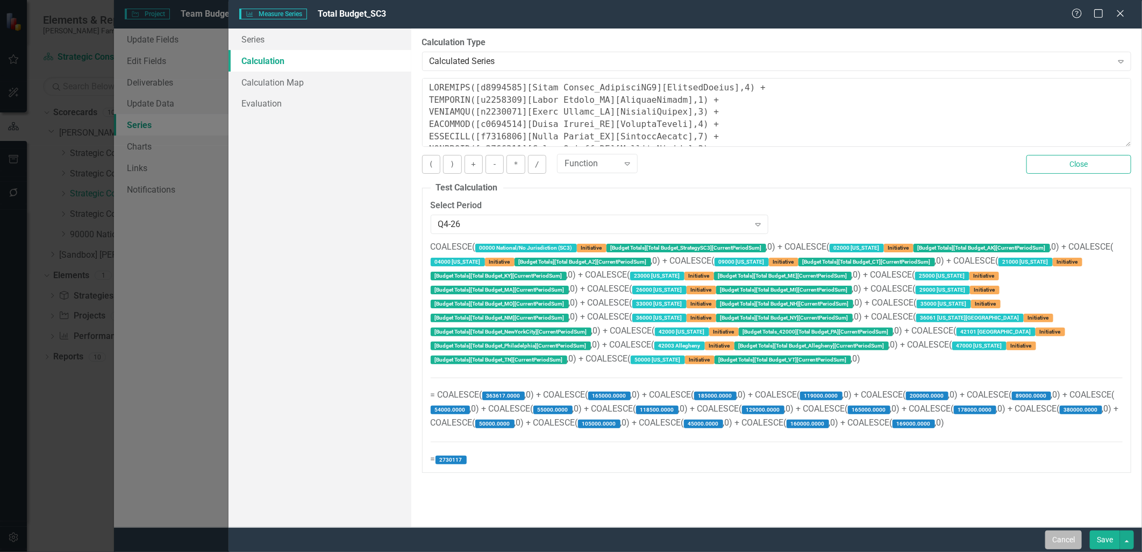
click at [1049, 534] on button "Cancel" at bounding box center [1063, 539] width 37 height 19
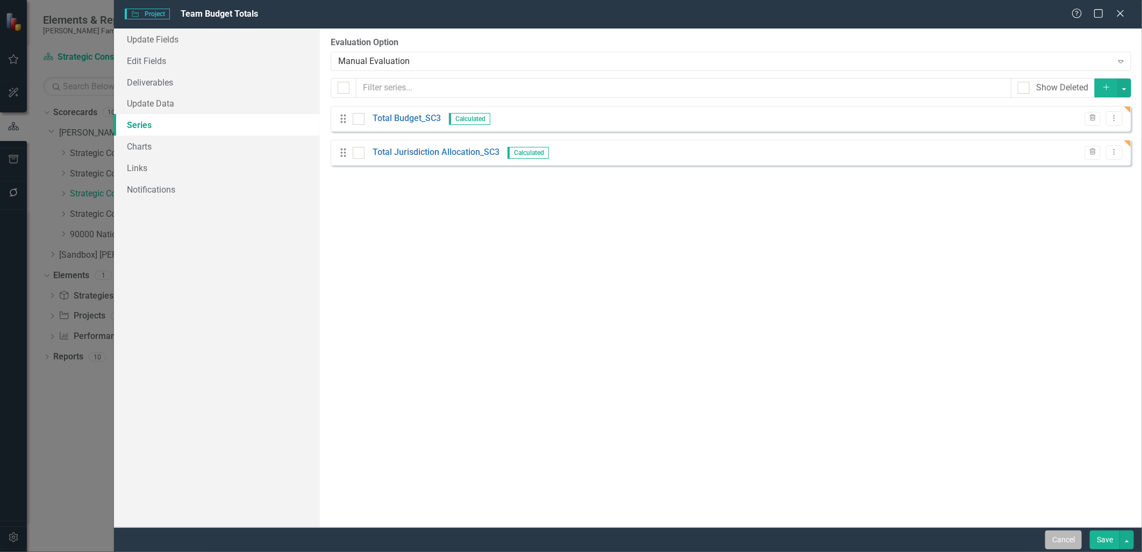
click at [1063, 535] on button "Cancel" at bounding box center [1063, 539] width 37 height 19
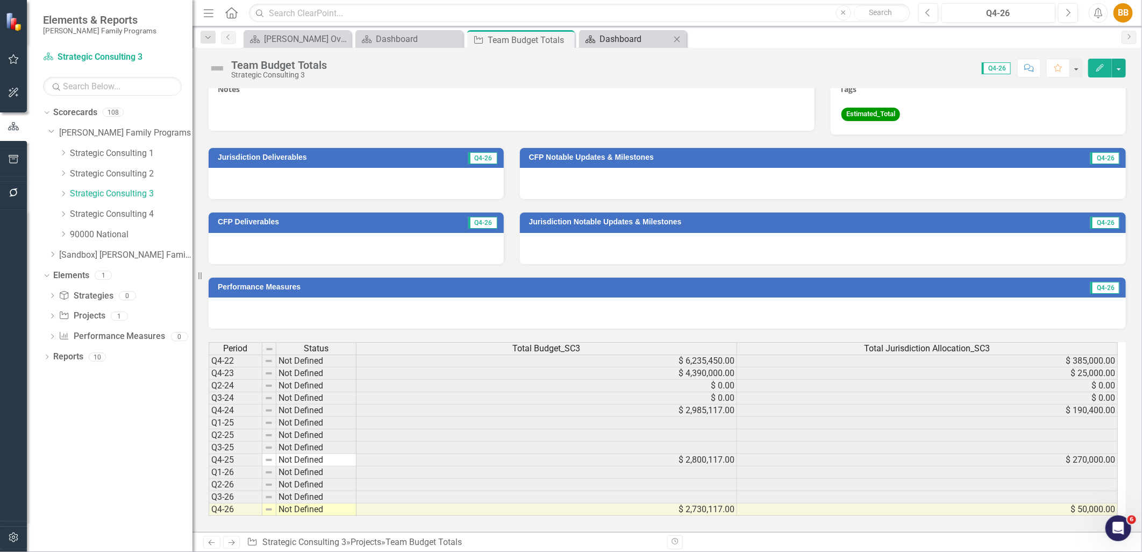
click at [625, 33] on div "Dashboard" at bounding box center [634, 38] width 71 height 13
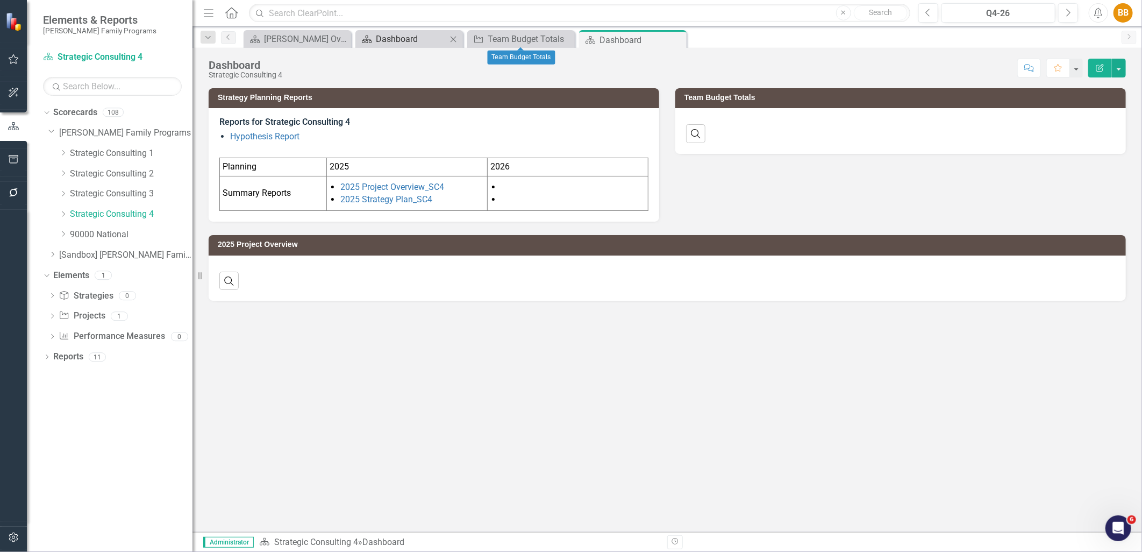
click at [422, 41] on div "Dashboard" at bounding box center [411, 38] width 71 height 13
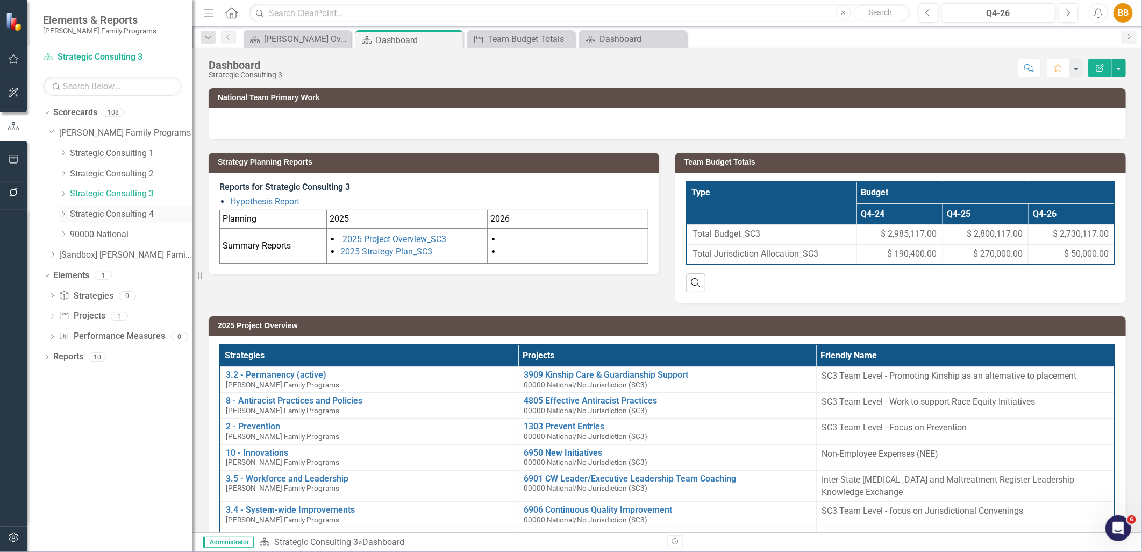
click at [110, 211] on link "Strategic Consulting 4" at bounding box center [131, 214] width 123 height 12
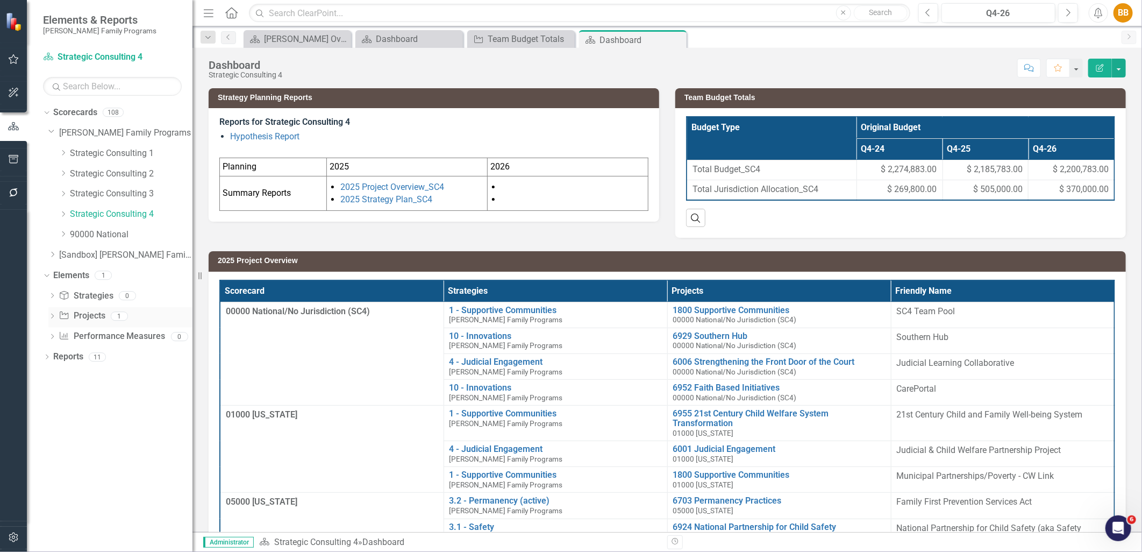
click at [53, 311] on div "Dropdown Project Projects 1" at bounding box center [120, 317] width 144 height 20
click at [47, 318] on div "Dropdown Strategy Strategies 0 Dropdown Project Projects 1 Team Budget Totals D…" at bounding box center [117, 317] width 149 height 61
click at [49, 315] on icon "Dropdown" at bounding box center [52, 317] width 8 height 6
click at [106, 339] on link "Team Budget Totals" at bounding box center [115, 333] width 97 height 17
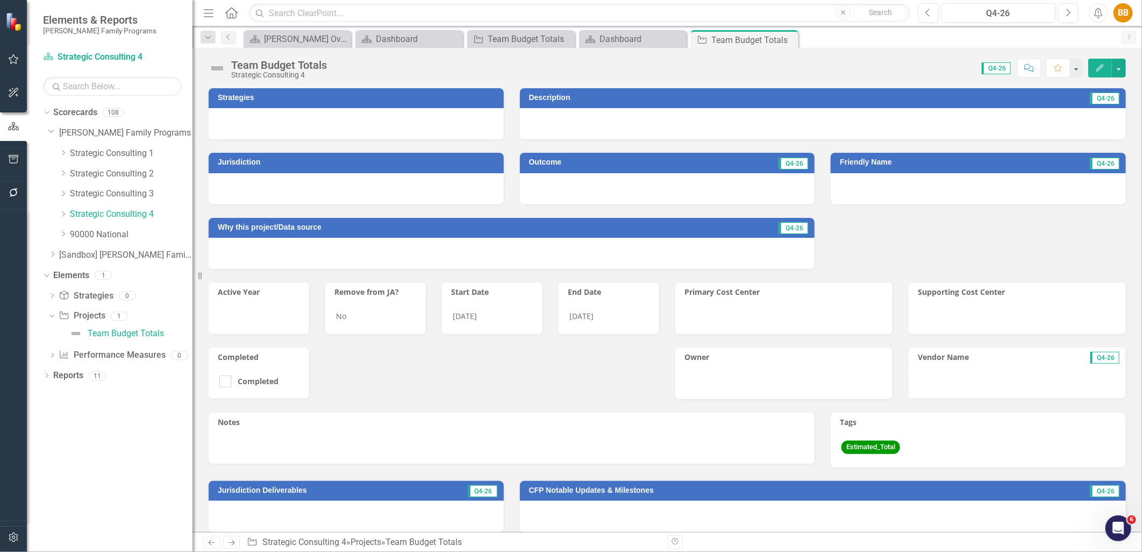
click at [1100, 67] on icon "button" at bounding box center [1100, 68] width 8 height 8
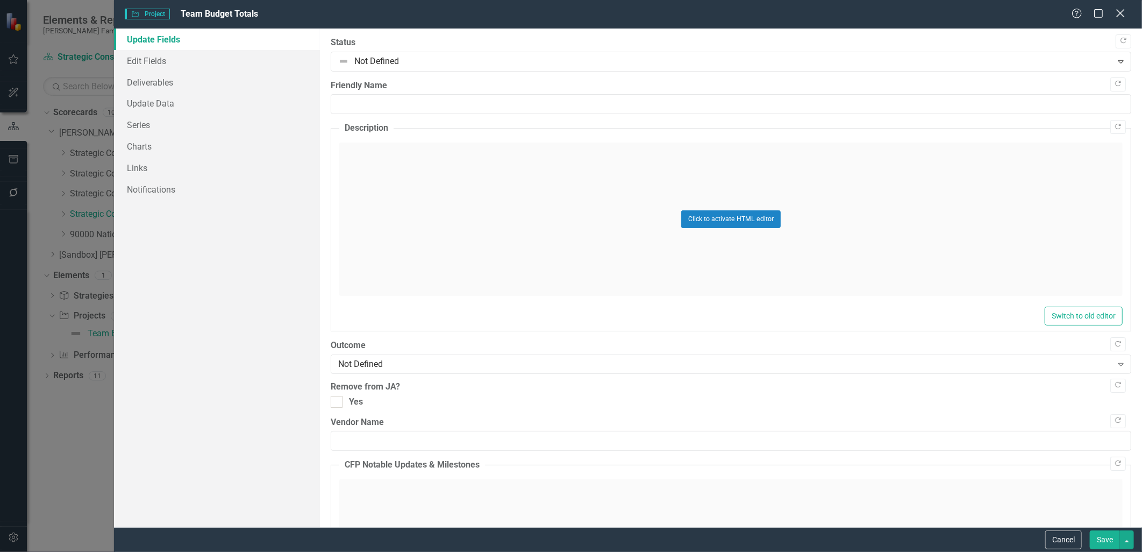
click at [1114, 16] on div "Help Maximize Close" at bounding box center [1101, 14] width 60 height 12
click at [1124, 16] on icon "Close" at bounding box center [1119, 13] width 13 height 10
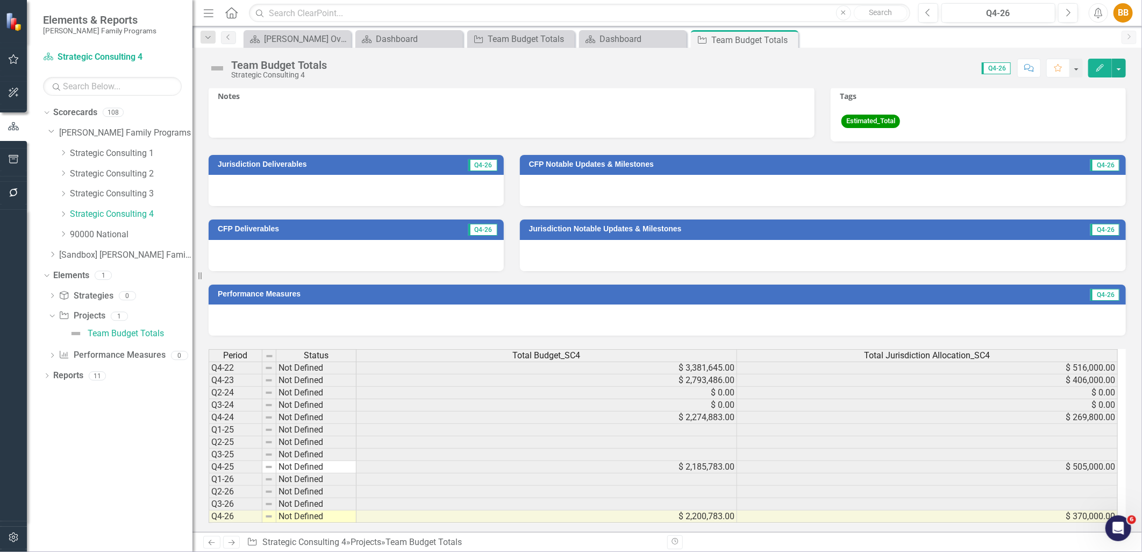
scroll to position [340, 0]
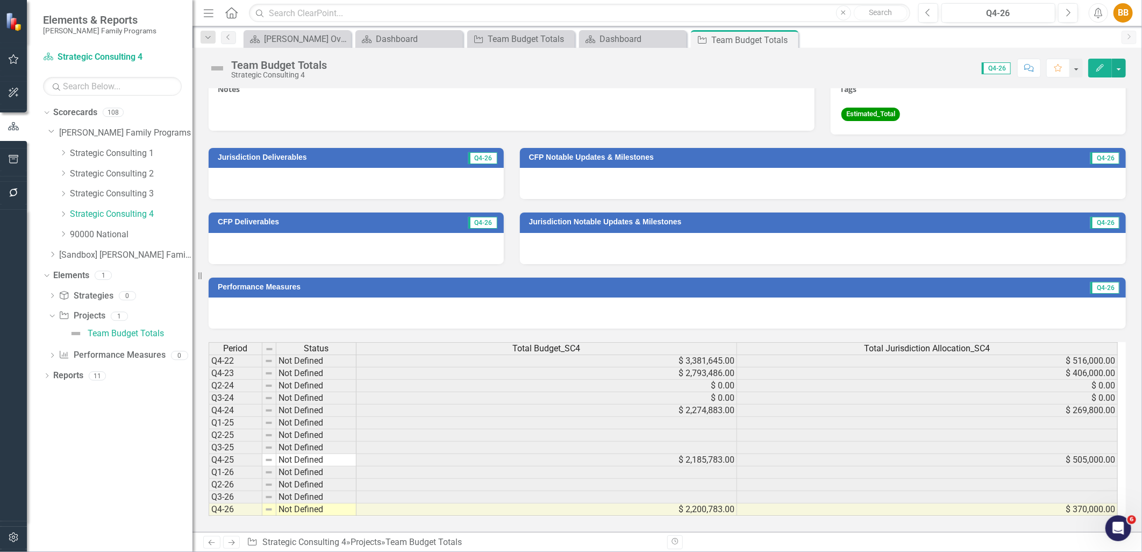
click at [1099, 64] on icon "Edit" at bounding box center [1100, 68] width 10 height 8
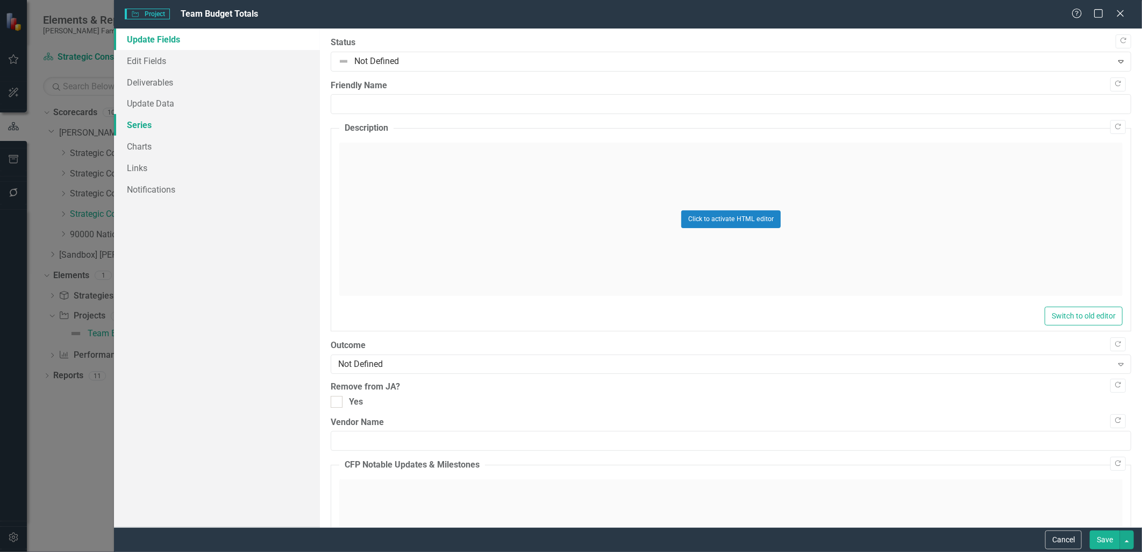
click at [168, 122] on link "Series" at bounding box center [216, 125] width 205 height 22
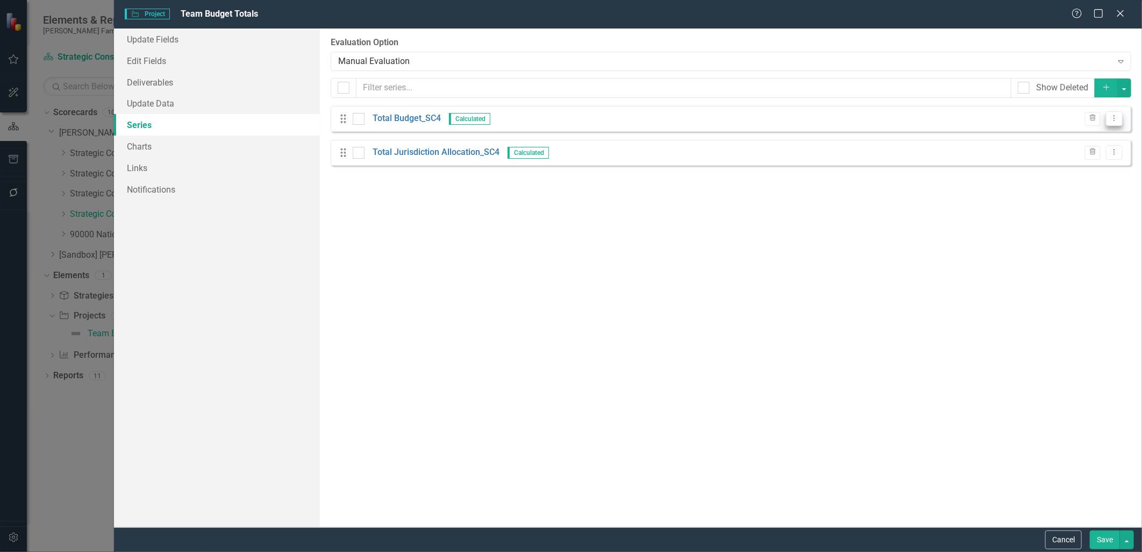
click at [1120, 116] on button "Dropdown Menu" at bounding box center [1114, 118] width 17 height 15
click at [1106, 132] on link "Edit Edit Measure Series" at bounding box center [1061, 136] width 122 height 20
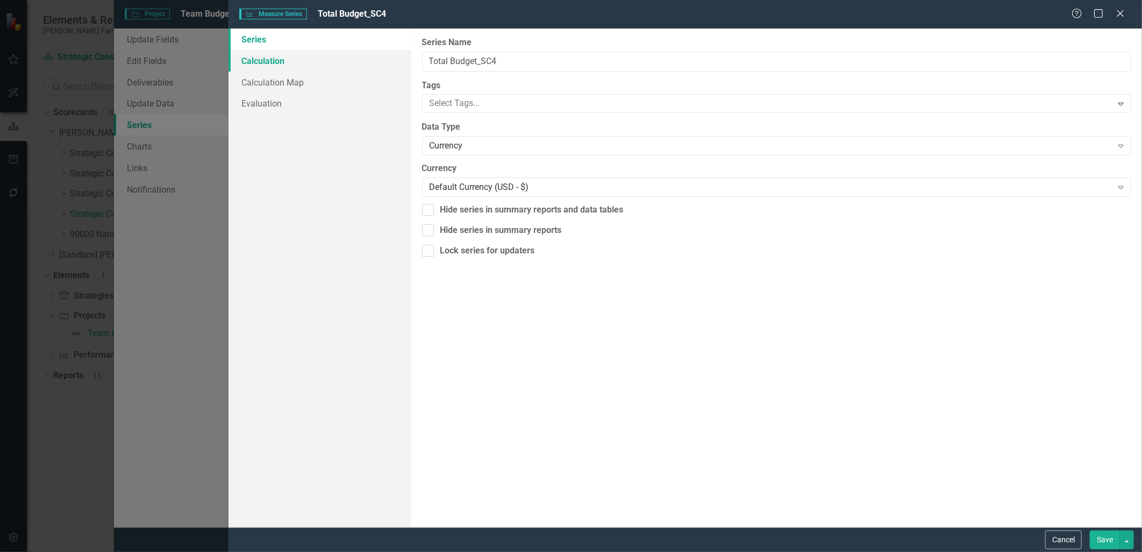
click at [289, 67] on link "Calculation" at bounding box center [319, 61] width 183 height 22
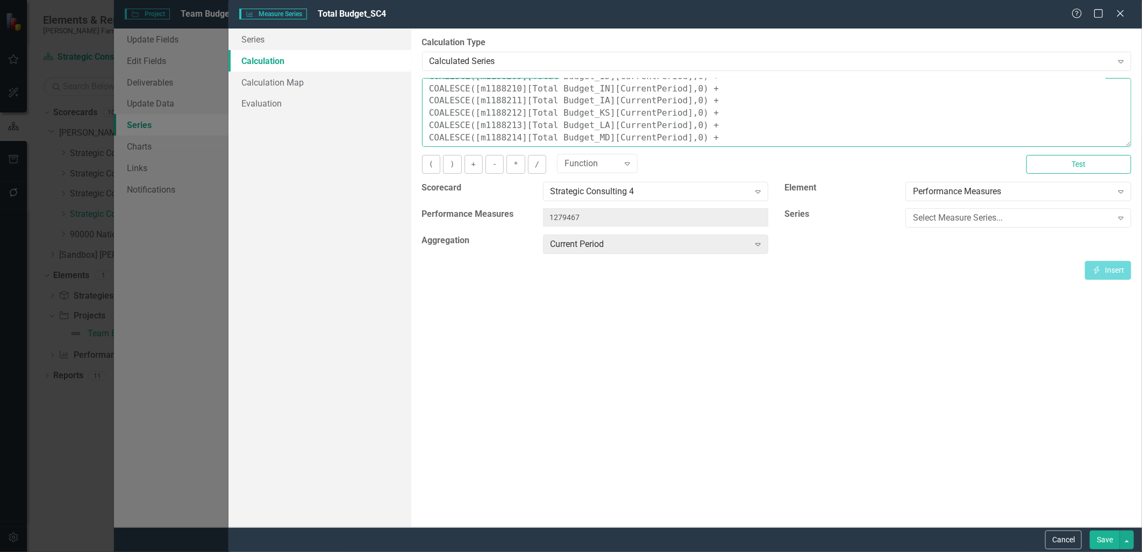
scroll to position [122, 0]
drag, startPoint x: 1121, startPoint y: 141, endPoint x: 1117, endPoint y: 129, distance: 13.1
click at [1117, 129] on textarea "COALESCE([m1294238][Total Budget_StrategySC4][CurrentPeriod],0) + COALESCE([m11…" at bounding box center [776, 112] width 709 height 69
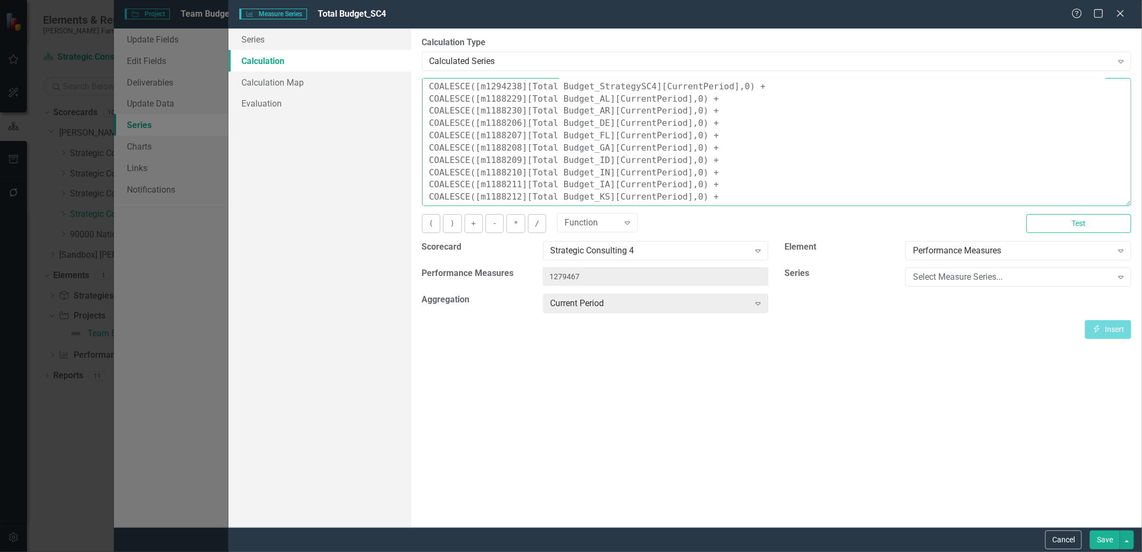
scroll to position [0, 0]
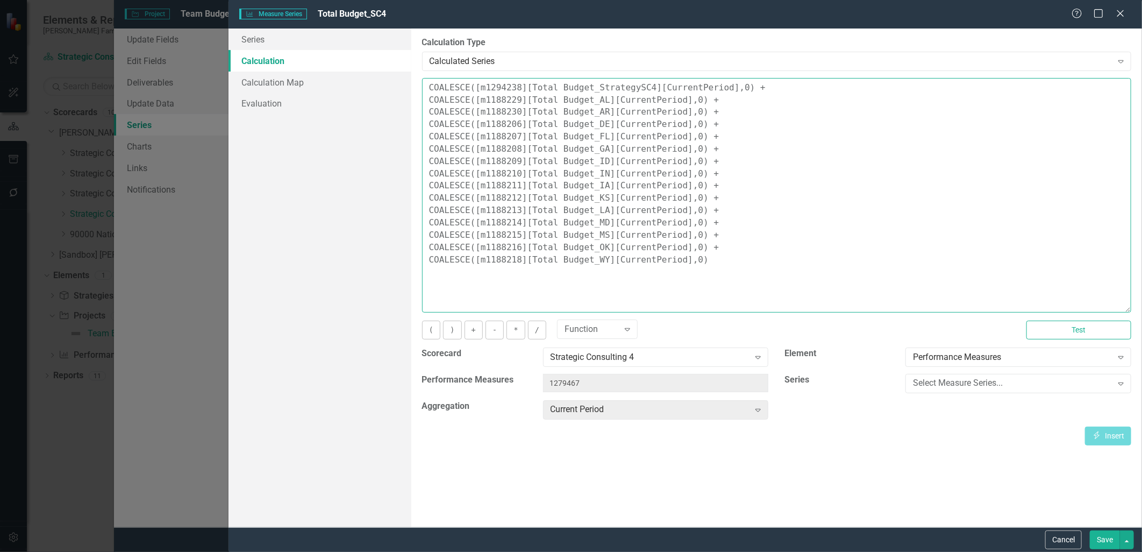
drag, startPoint x: 1127, startPoint y: 142, endPoint x: 1136, endPoint y: 309, distance: 166.3
click at [1136, 309] on div "By default, series in ClearPoint are not calculated. So, if you leave the form …" at bounding box center [776, 277] width 731 height 498
drag, startPoint x: 901, startPoint y: 227, endPoint x: 891, endPoint y: 232, distance: 10.8
click at [899, 227] on textarea "COALESCE([m1294238][Total Budget_StrategySC4][CurrentPeriod],0) + COALESCE([m11…" at bounding box center [776, 195] width 709 height 234
click at [863, 232] on textarea "COALESCE([m1294238][Total Budget_StrategySC4][CurrentPeriod],0) + COALESCE([m11…" at bounding box center [776, 195] width 709 height 234
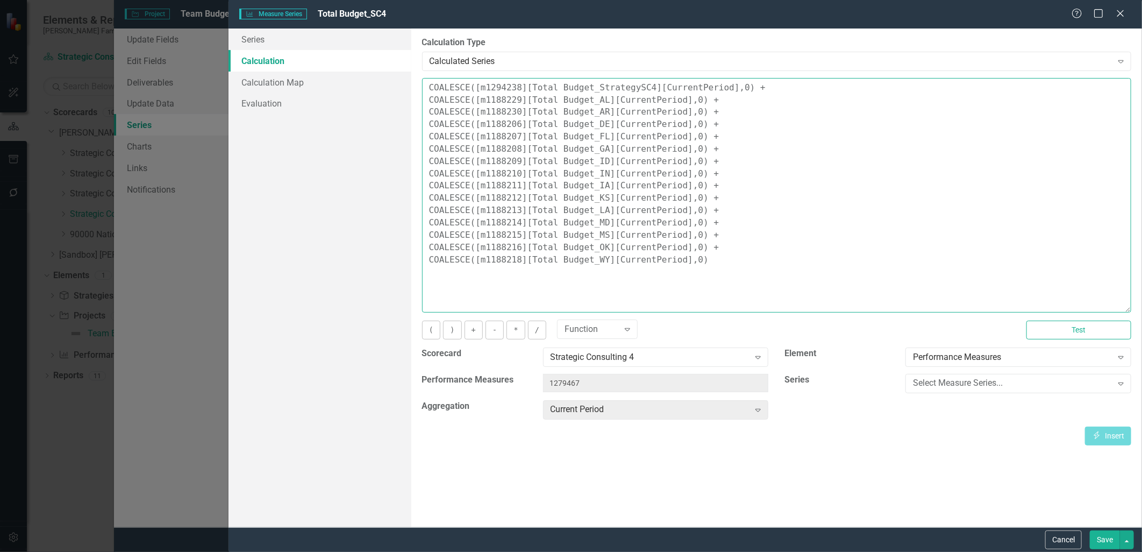
click at [717, 230] on textarea "COALESCE([m1294238][Total Budget_StrategySC4][CurrentPeriod],0) + COALESCE([m11…" at bounding box center [776, 195] width 709 height 234
click at [583, 244] on textarea "COALESCE([m1294238][Total Budget_StrategySC4][CurrentPeriod],0) + COALESCE([m11…" at bounding box center [776, 195] width 709 height 234
paste textarea "COALESCE([m1188171][Total Budget_NJ][CurrentPeriod],0) +"
type textarea "COALESCE([m1294238][Total Budget_StrategySC4][CurrentPeriod],0) + COALESCE([m11…"
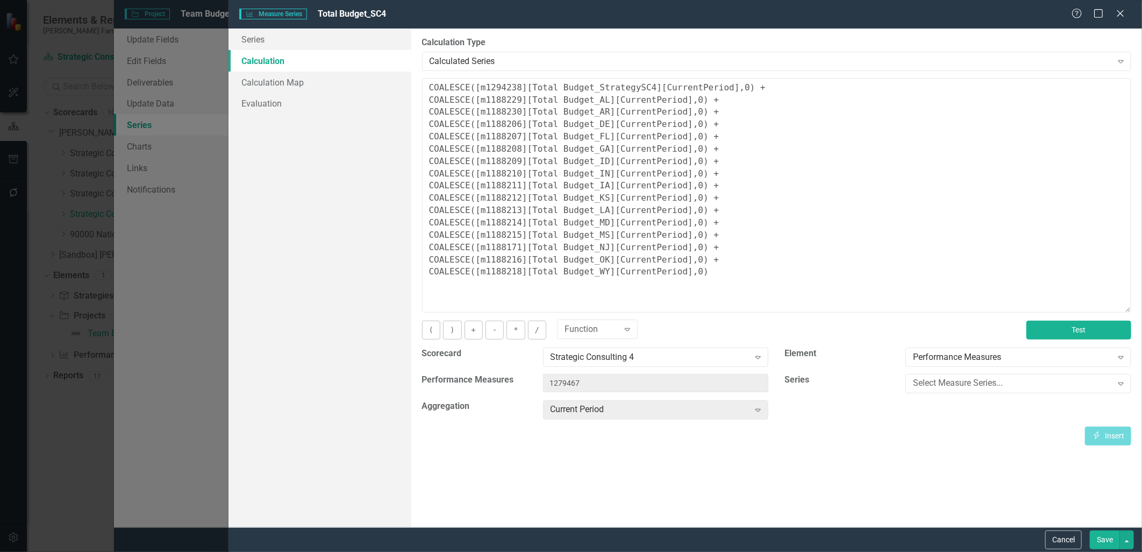
click at [1056, 325] on button "Test" at bounding box center [1078, 329] width 105 height 19
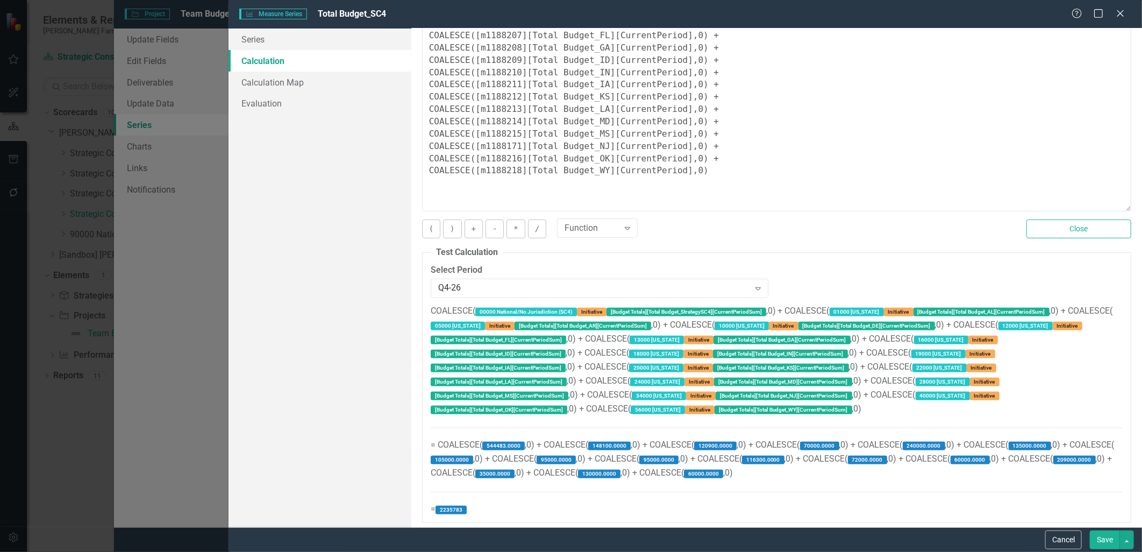
scroll to position [103, 0]
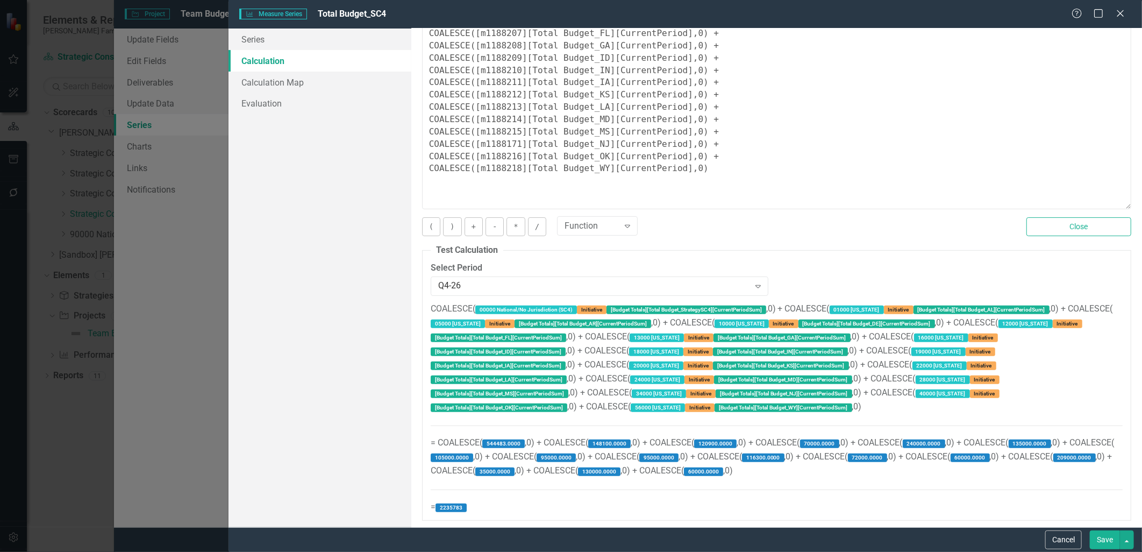
click at [1105, 537] on button "Save" at bounding box center [1105, 539] width 30 height 19
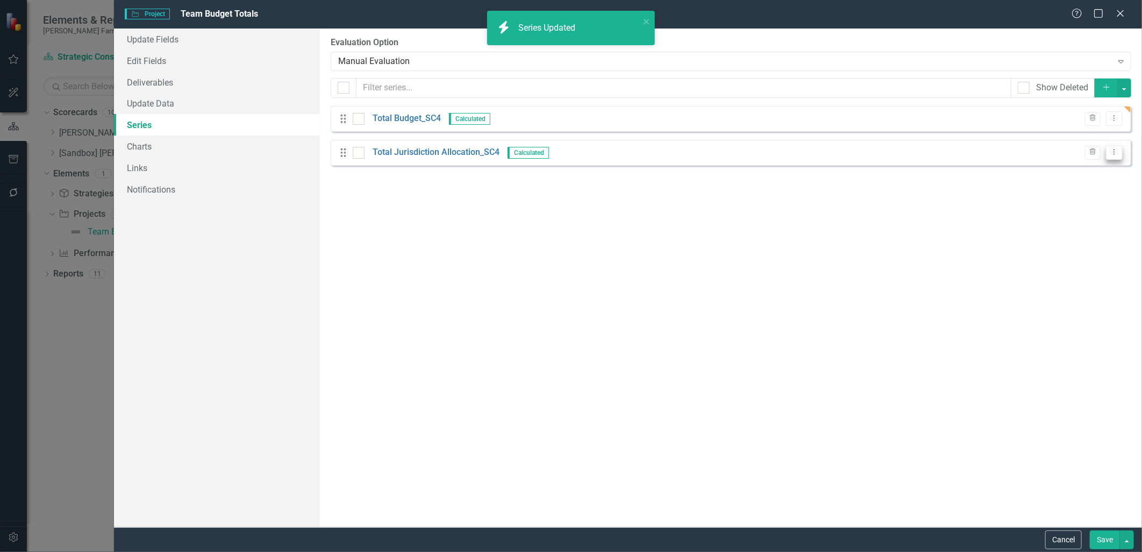
click at [1117, 153] on icon "Dropdown Menu" at bounding box center [1114, 151] width 9 height 7
click at [1105, 169] on link "Edit Edit Measure Series" at bounding box center [1061, 171] width 122 height 20
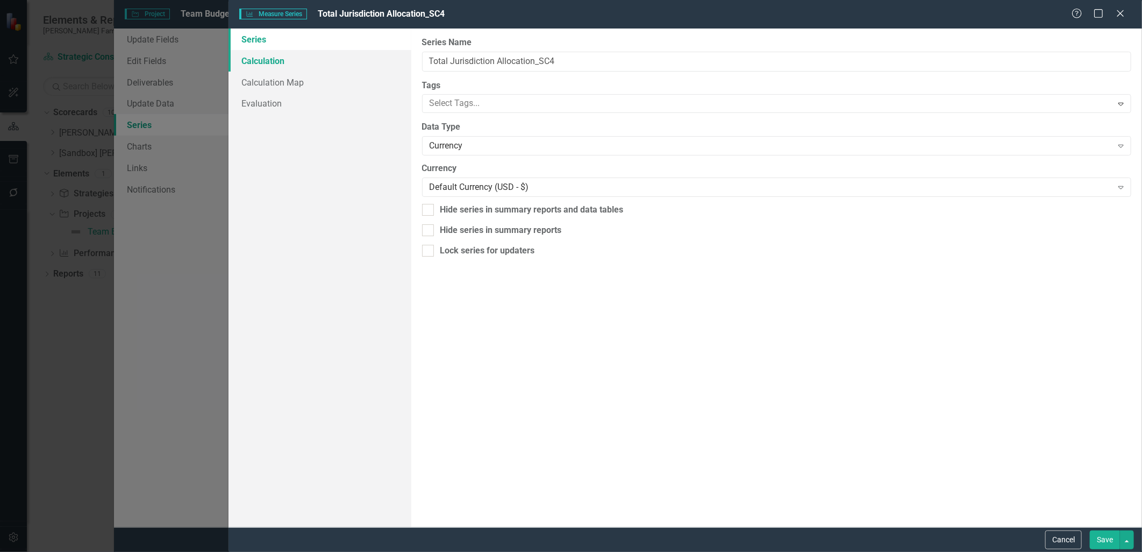
click at [346, 57] on link "Calculation" at bounding box center [319, 61] width 183 height 22
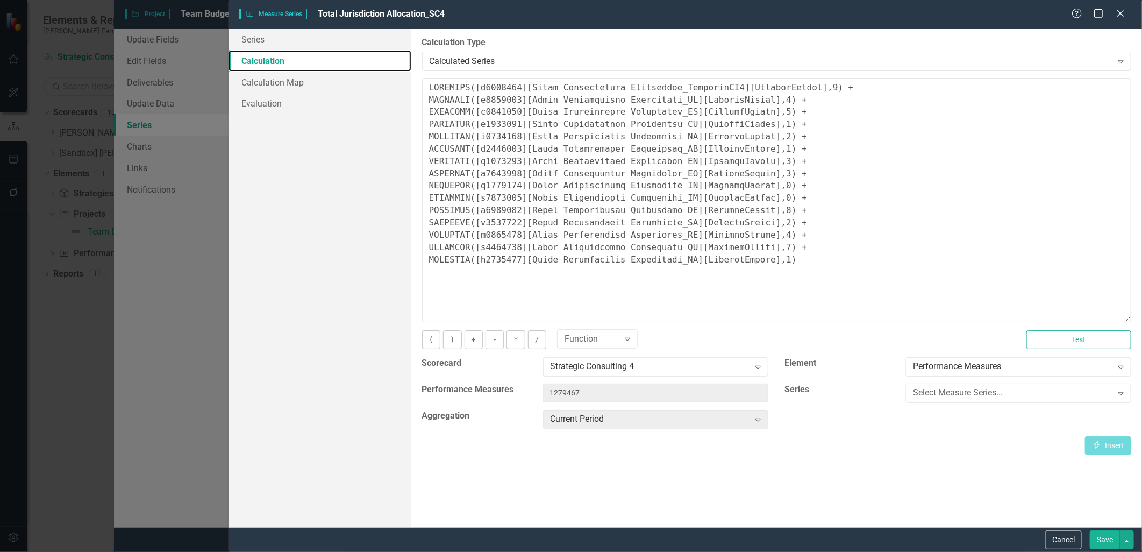
drag, startPoint x: 1125, startPoint y: 144, endPoint x: 1083, endPoint y: 316, distance: 177.1
click at [1106, 322] on textarea at bounding box center [776, 200] width 709 height 244
click at [787, 233] on textarea at bounding box center [776, 201] width 709 height 246
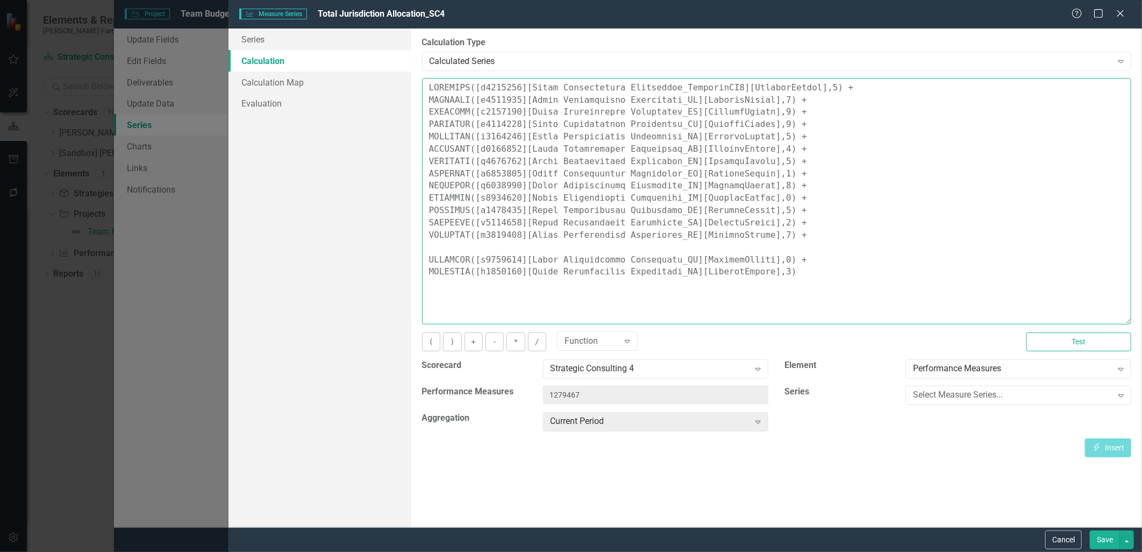
click at [632, 250] on textarea at bounding box center [776, 201] width 709 height 246
paste textarea "COALESCE([m1188171][Total Jurisdiction Allocation_NJ][CurrentPeriod],0) +"
type textarea "COALESCE([m1294238][Total Jurisdiction Allocation_StrategySC4][CurrentPeriod],0…"
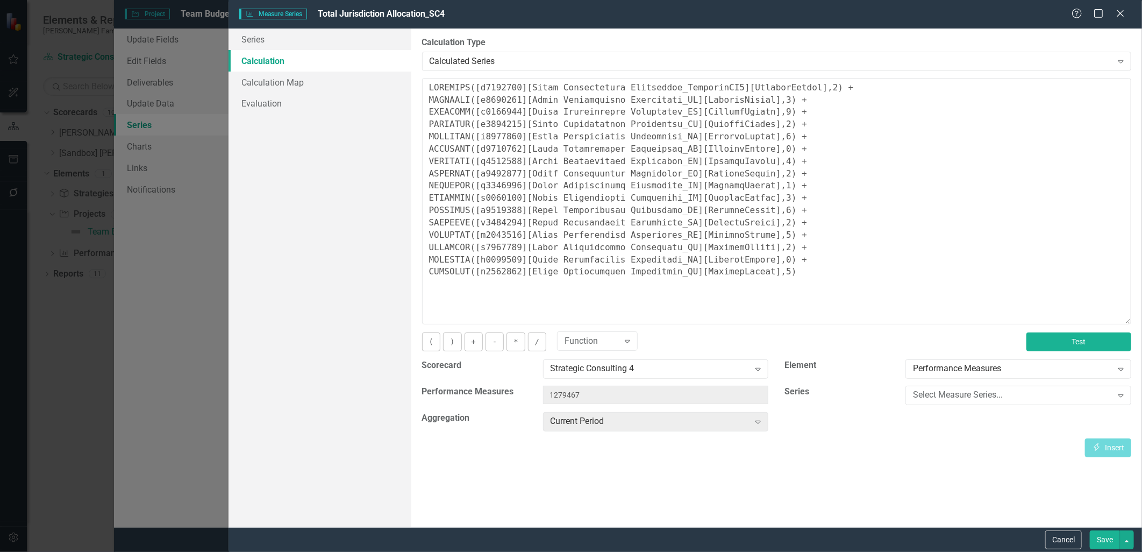
click at [1072, 347] on button "Test" at bounding box center [1078, 341] width 105 height 19
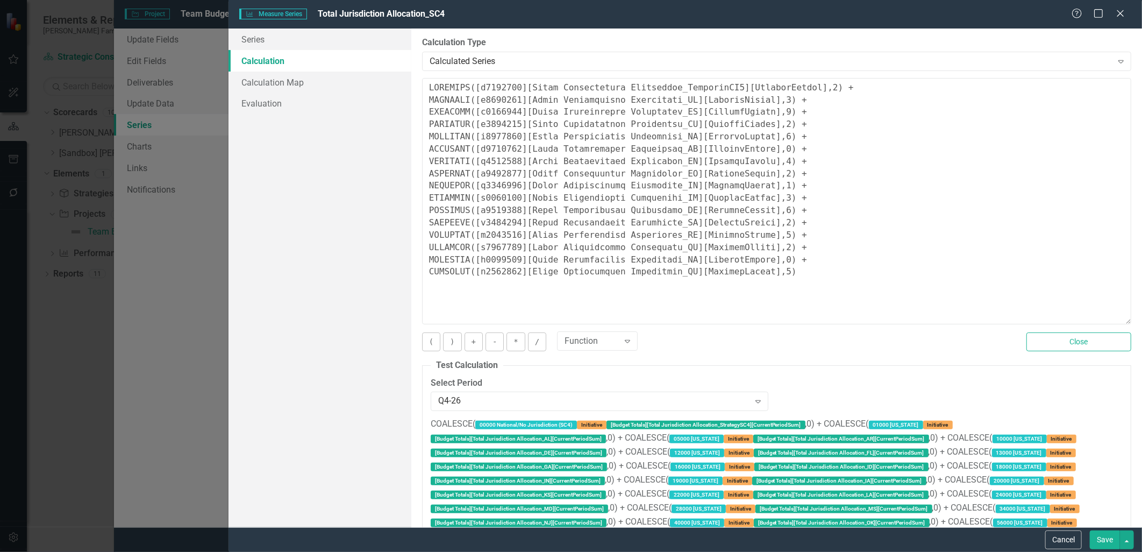
scroll to position [129, 0]
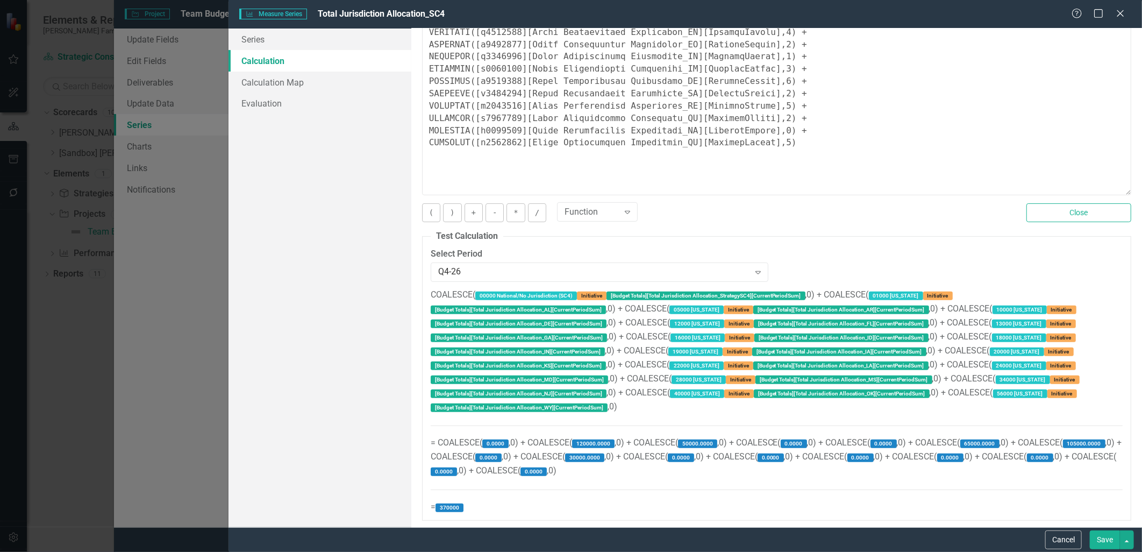
click at [1097, 537] on button "Save" at bounding box center [1105, 539] width 30 height 19
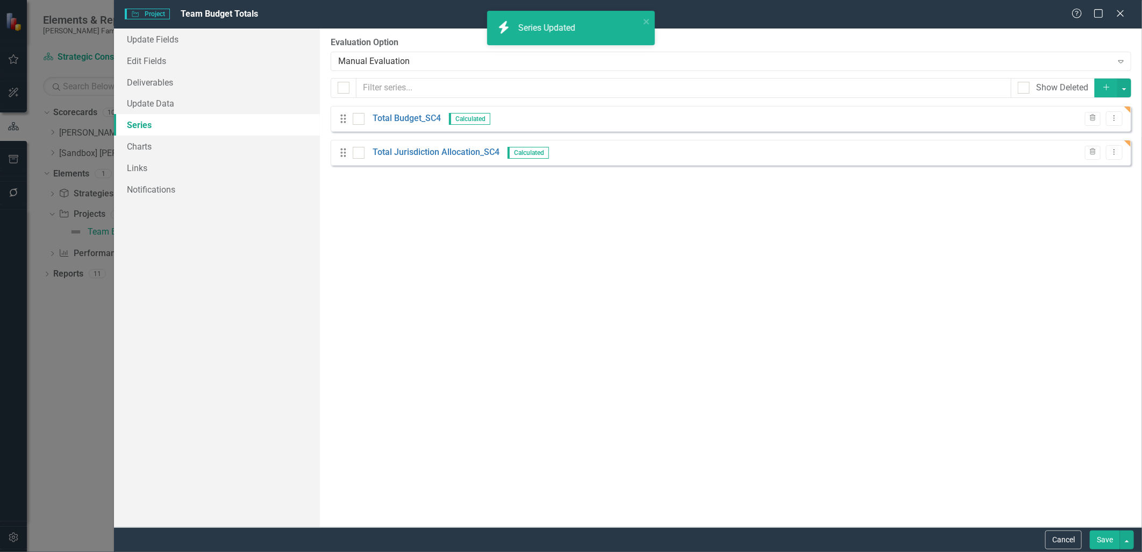
click at [1100, 538] on button "Save" at bounding box center [1105, 539] width 30 height 19
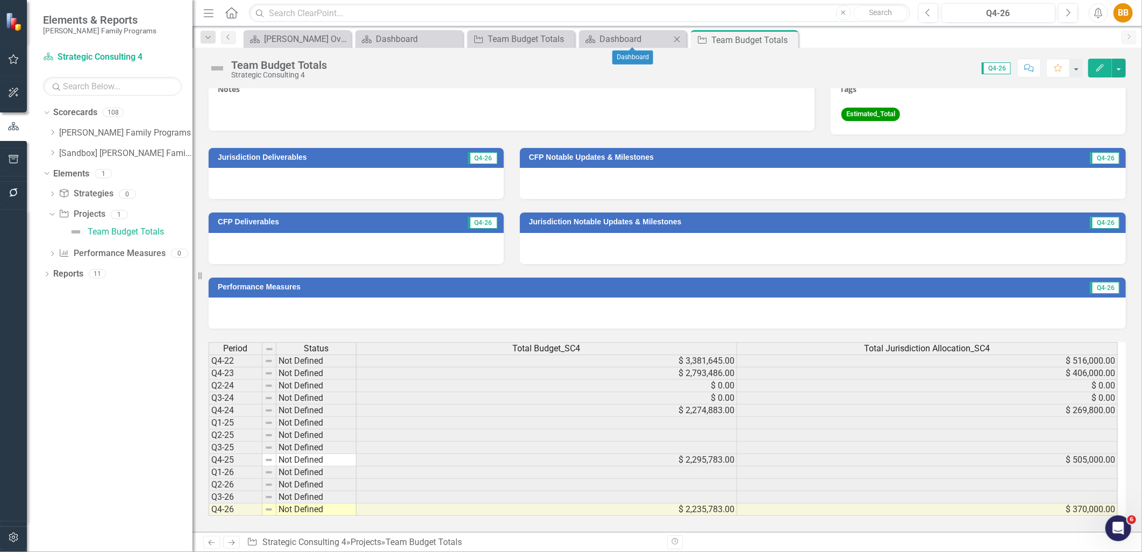
click at [630, 31] on div "Scorecard Dashboard Close" at bounding box center [633, 39] width 108 height 18
click at [633, 39] on div "Dashboard" at bounding box center [634, 38] width 71 height 13
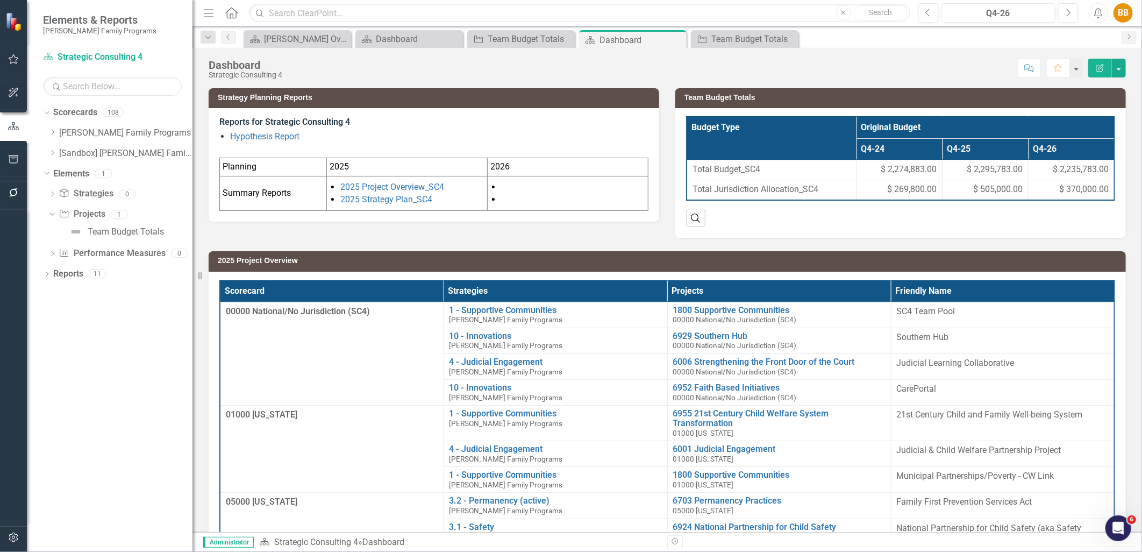
click at [648, 238] on div "2025 Project Overview Scorecard Strategies Projects Friendly Name 00000 Nationa…" at bounding box center [667, 478] width 933 height 480
click at [67, 131] on link "[PERSON_NAME] Family Programs" at bounding box center [125, 133] width 133 height 12
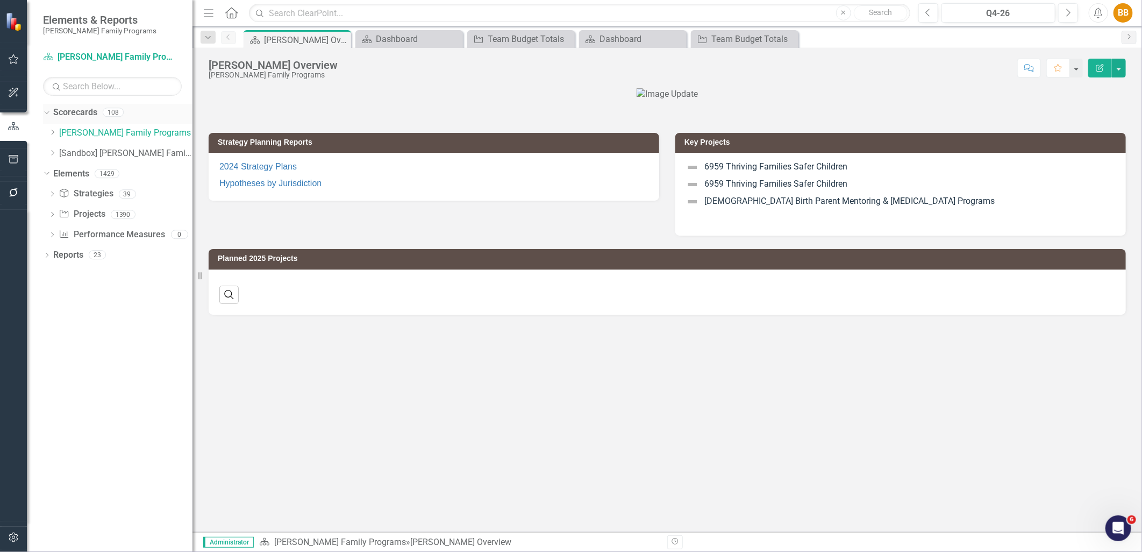
click at [84, 113] on link "Scorecards" at bounding box center [75, 112] width 44 height 12
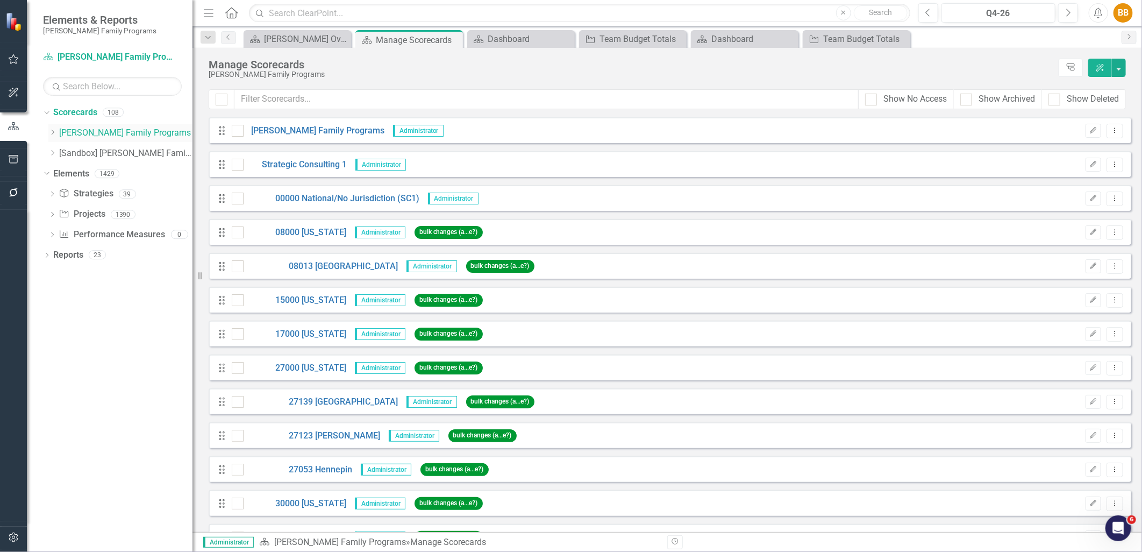
click at [54, 135] on icon "Dropdown" at bounding box center [52, 132] width 8 height 6
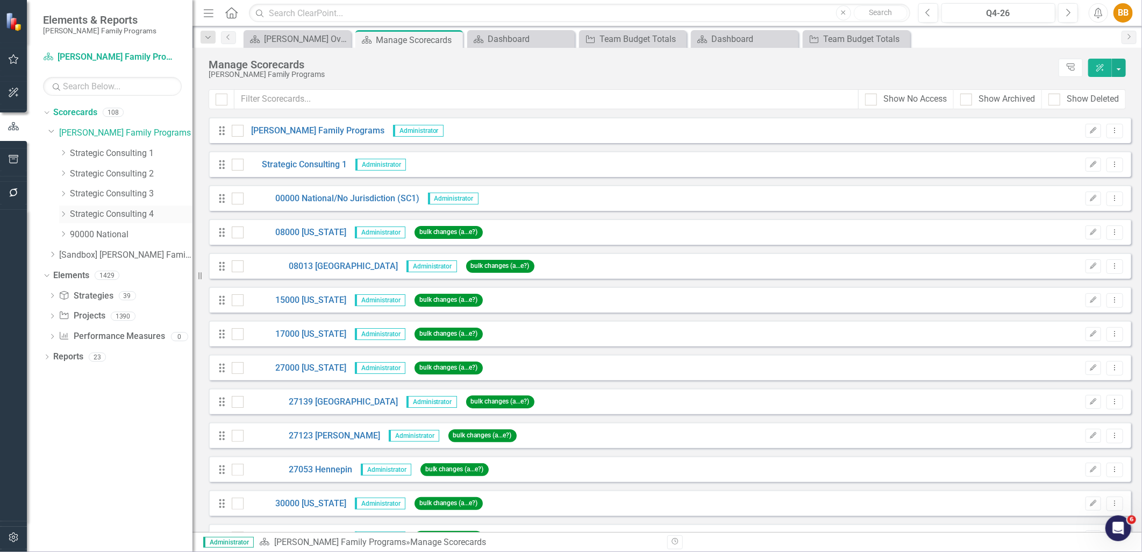
click at [99, 211] on link "Strategic Consulting 4" at bounding box center [131, 214] width 123 height 12
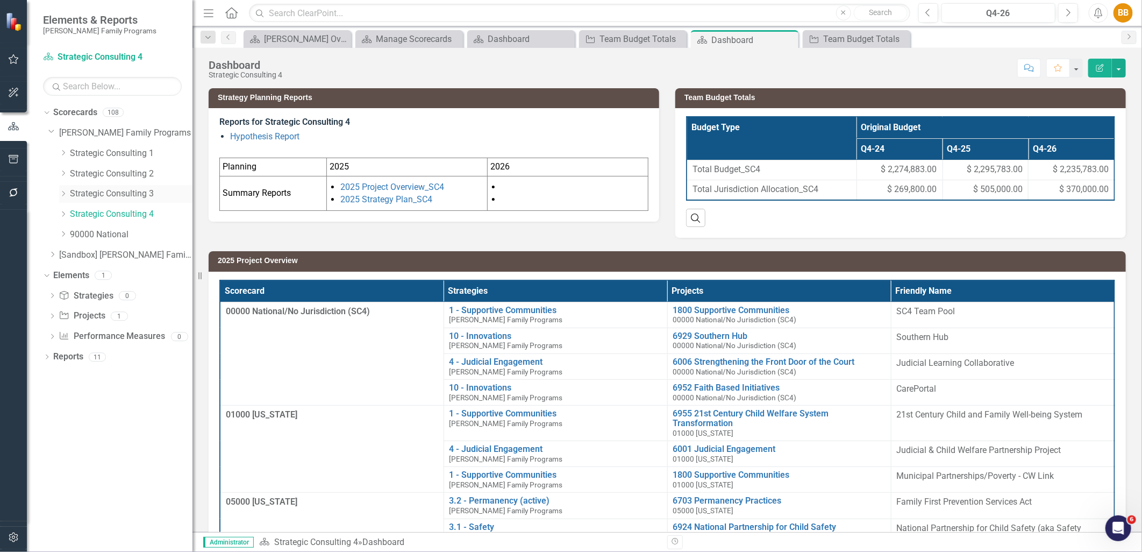
click at [111, 197] on link "Strategic Consulting 3" at bounding box center [131, 194] width 123 height 12
